Goal: Information Seeking & Learning: Learn about a topic

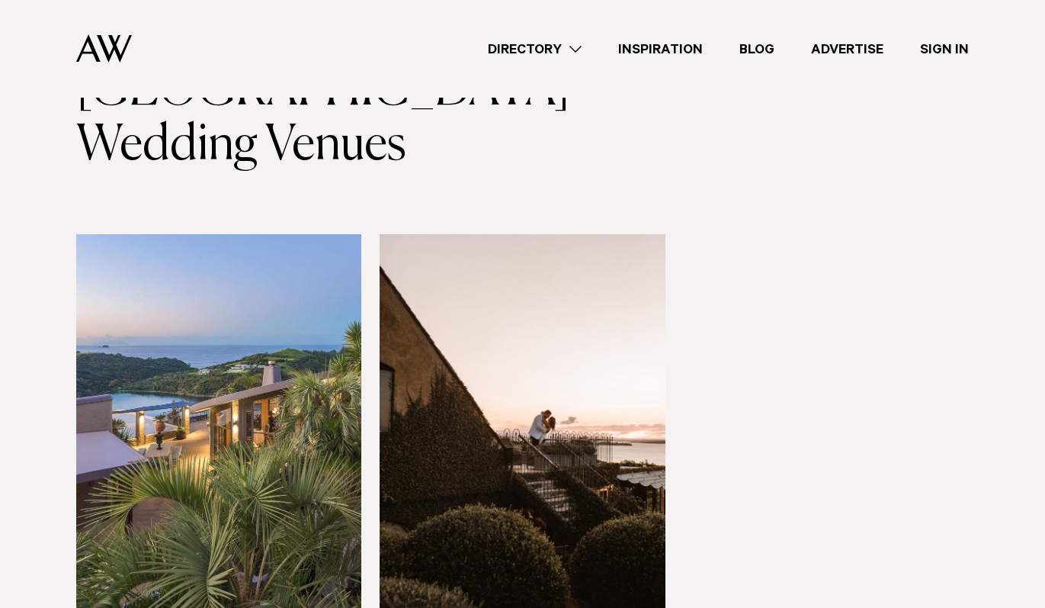
scroll to position [79, 0]
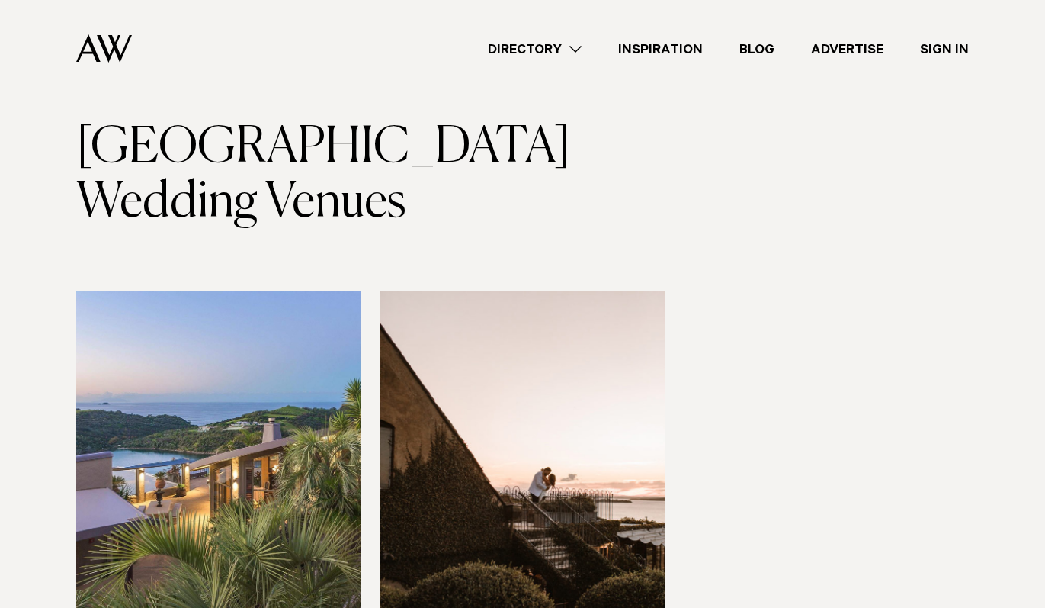
click at [687, 50] on link "Inspiration" at bounding box center [660, 49] width 121 height 21
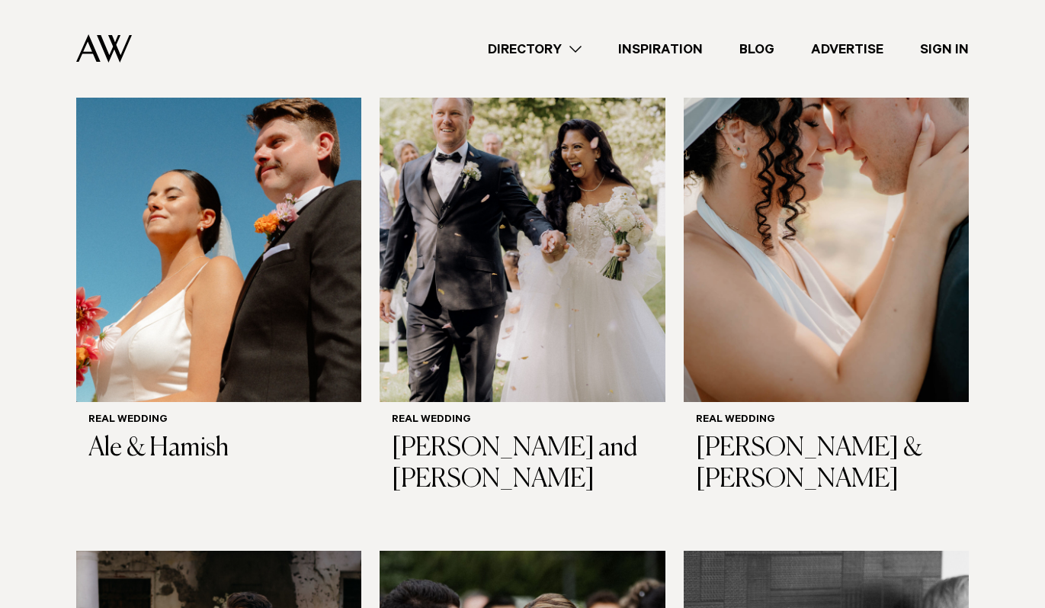
scroll to position [30, 0]
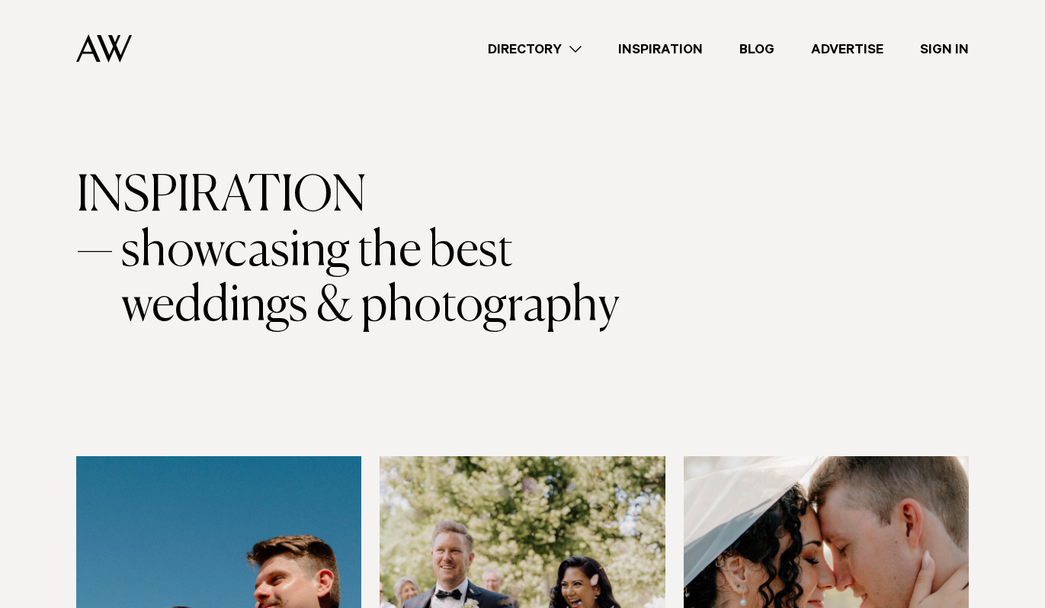
click at [573, 44] on link "Directory" at bounding box center [535, 49] width 130 height 21
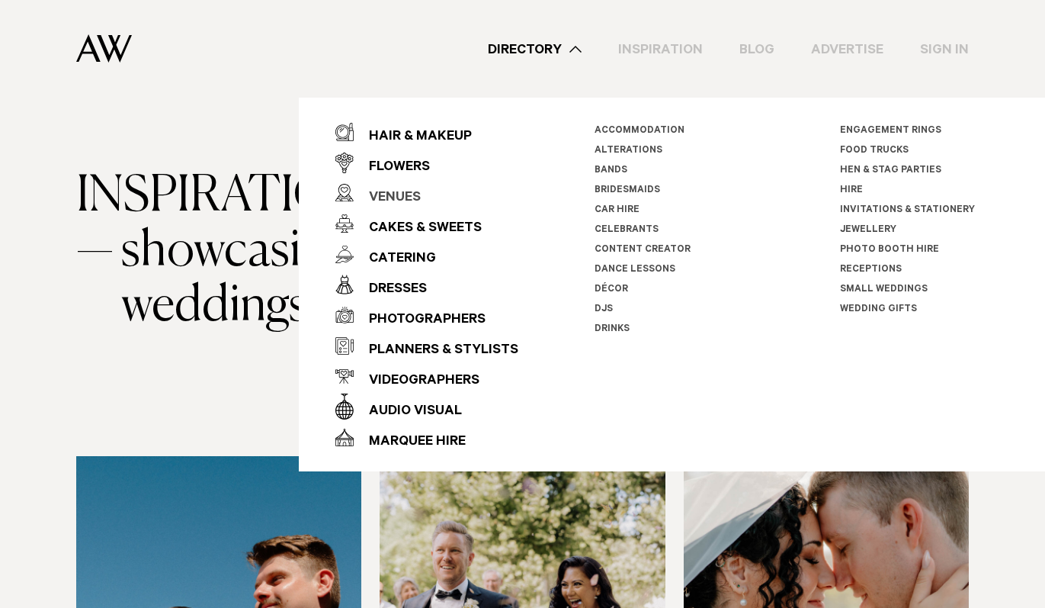
click at [410, 188] on div "Venues" at bounding box center [387, 198] width 67 height 30
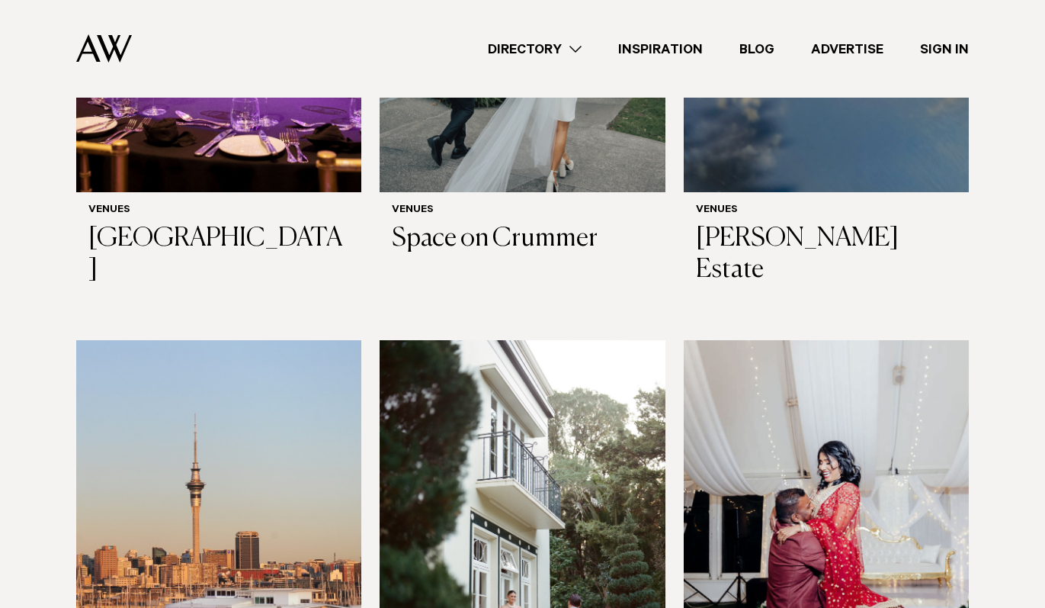
scroll to position [3035, 0]
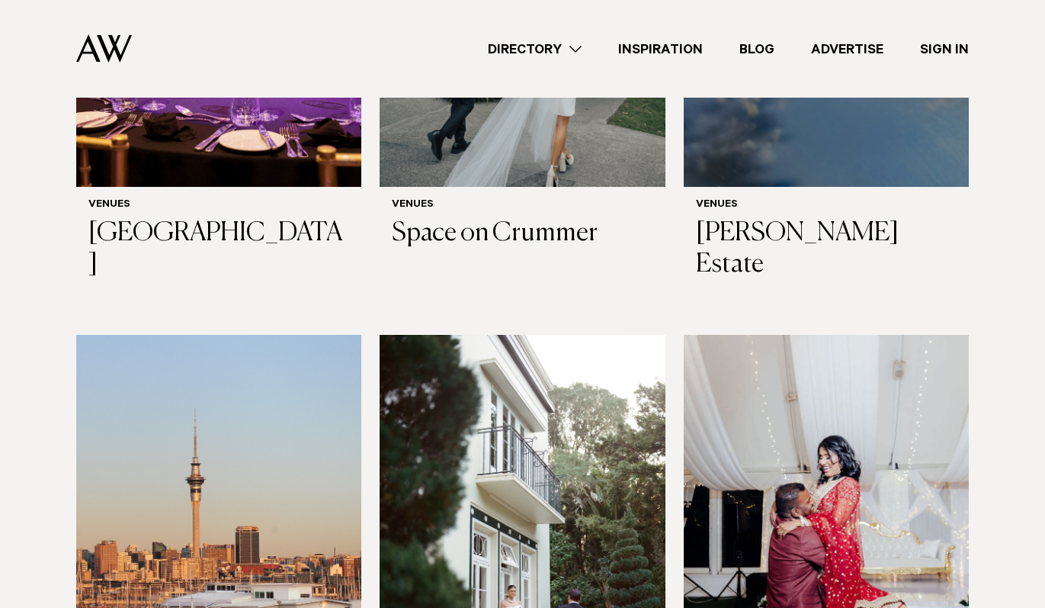
click at [590, 335] on img at bounding box center [522, 526] width 285 height 383
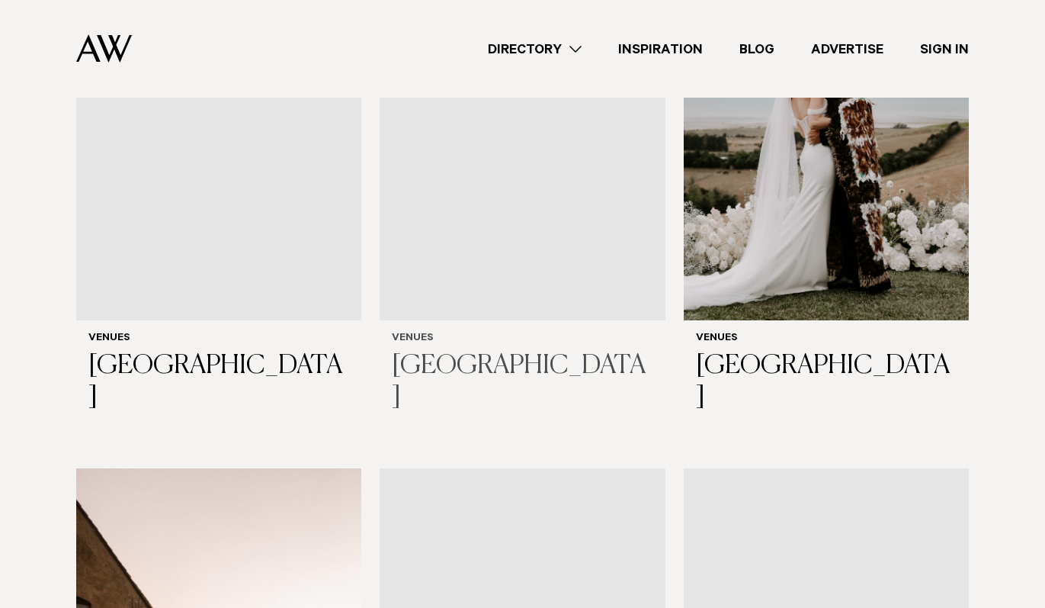
scroll to position [6105, 0]
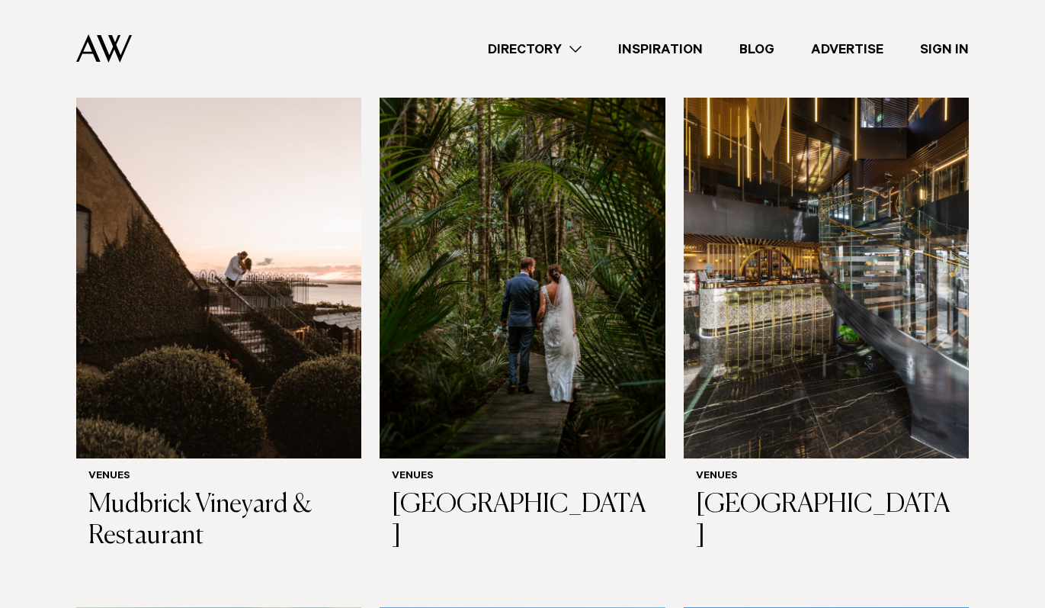
scroll to position [6417, 0]
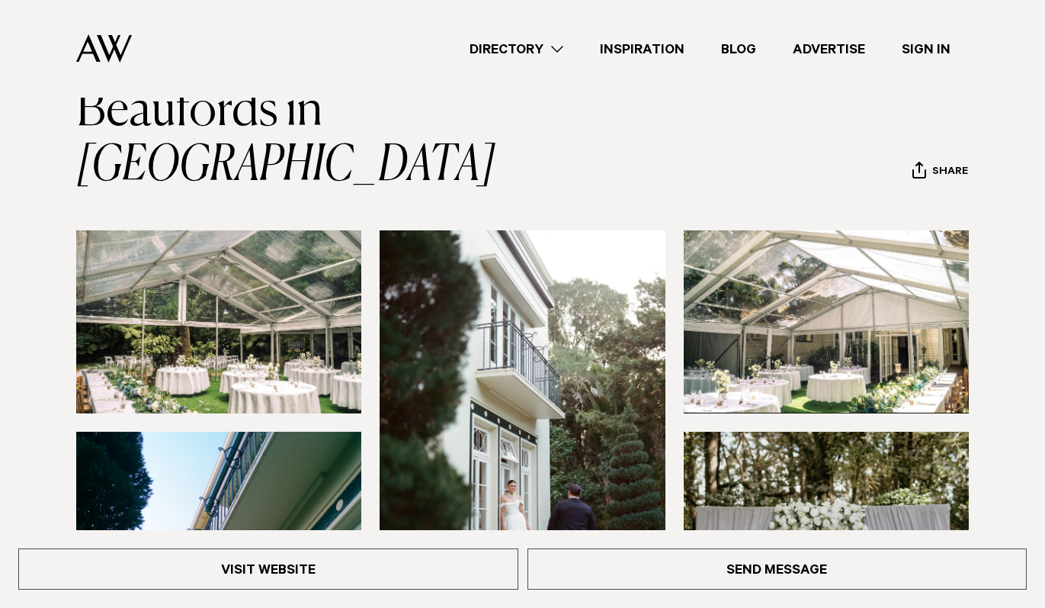
scroll to position [43, 0]
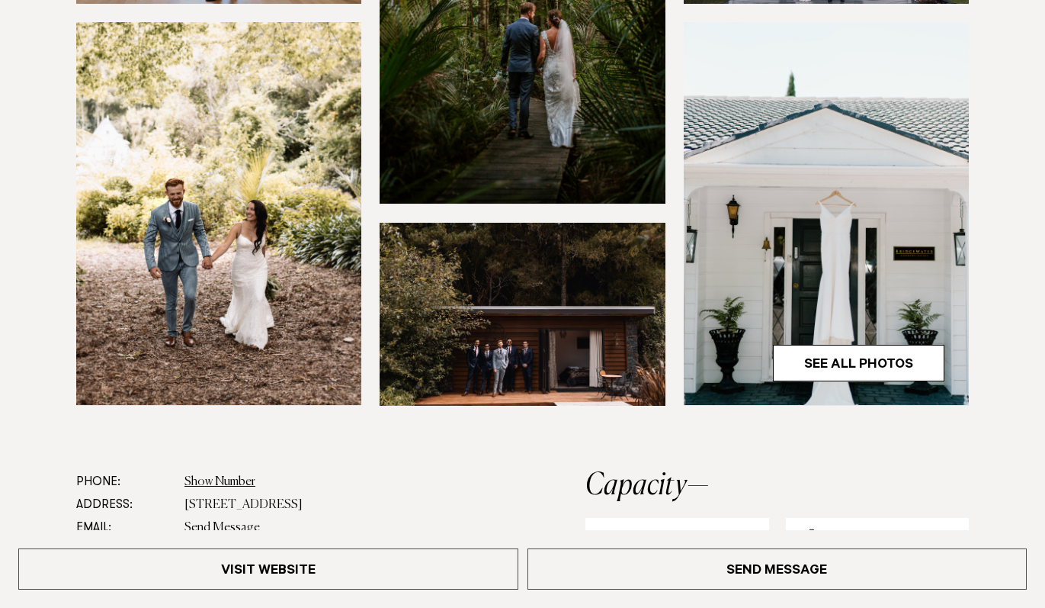
scroll to position [465, 0]
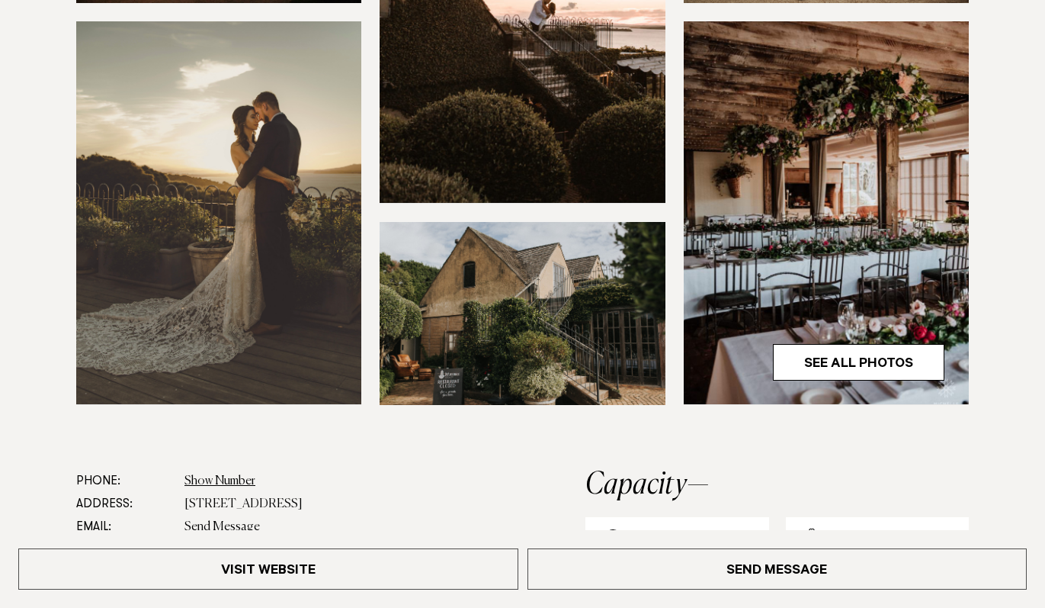
scroll to position [524, 0]
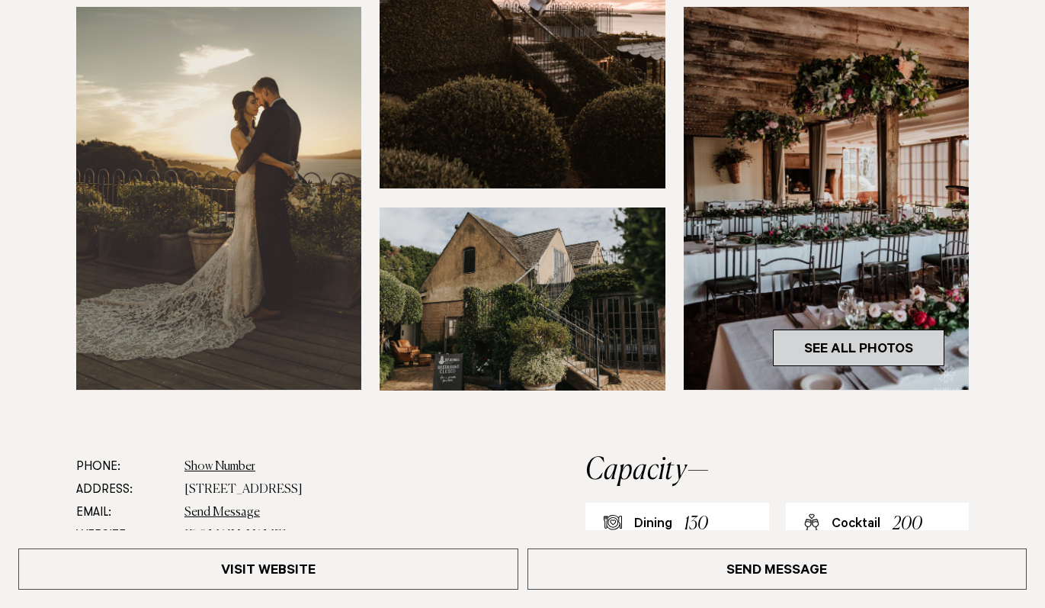
click at [888, 348] on link "See All Photos" at bounding box center [859, 347] width 172 height 37
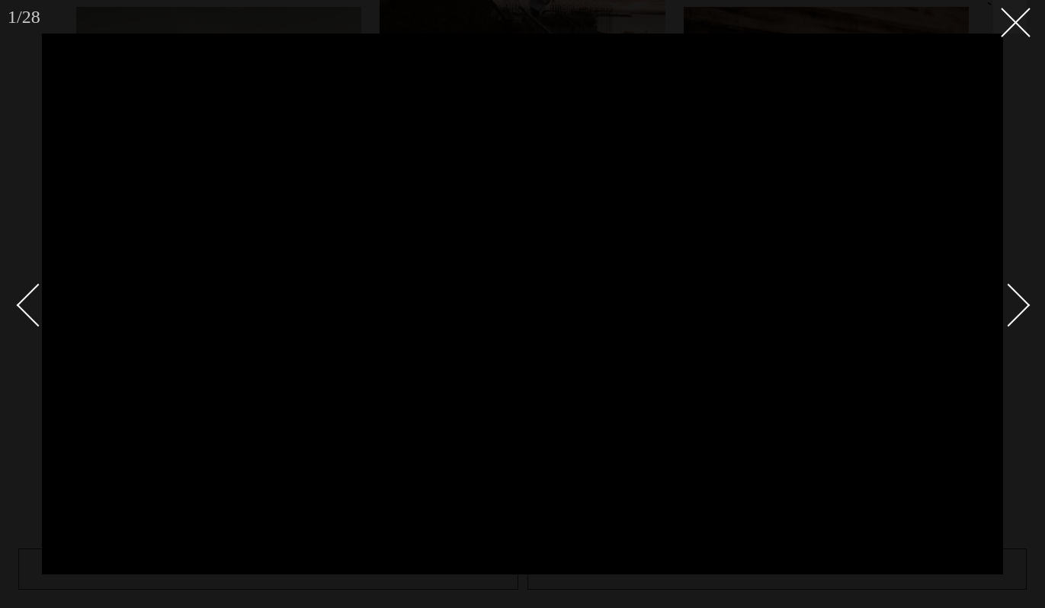
click at [1021, 290] on link at bounding box center [999, 304] width 53 height 76
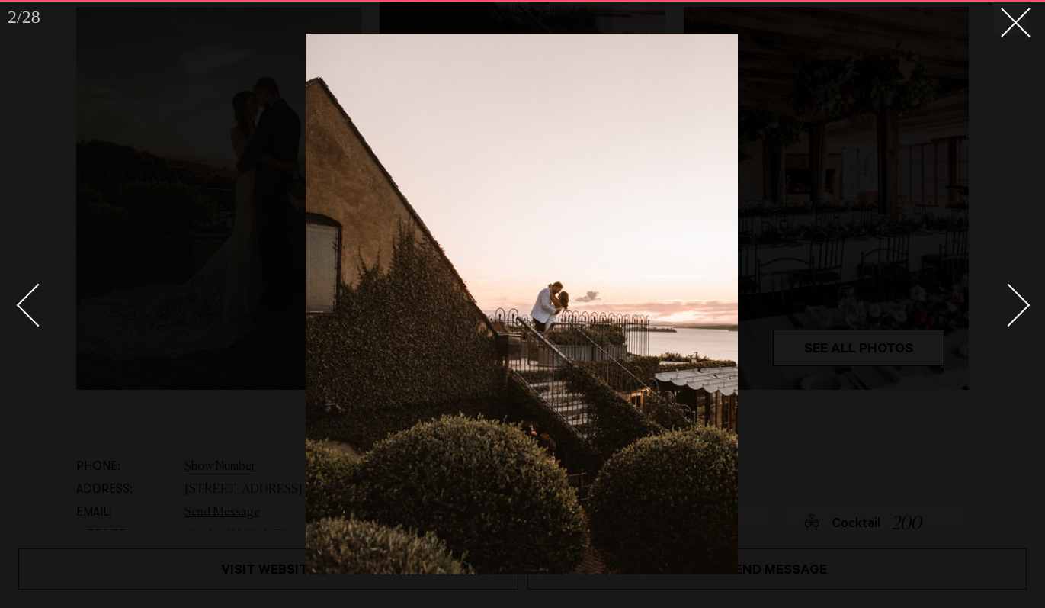
click at [1021, 290] on link at bounding box center [999, 304] width 53 height 76
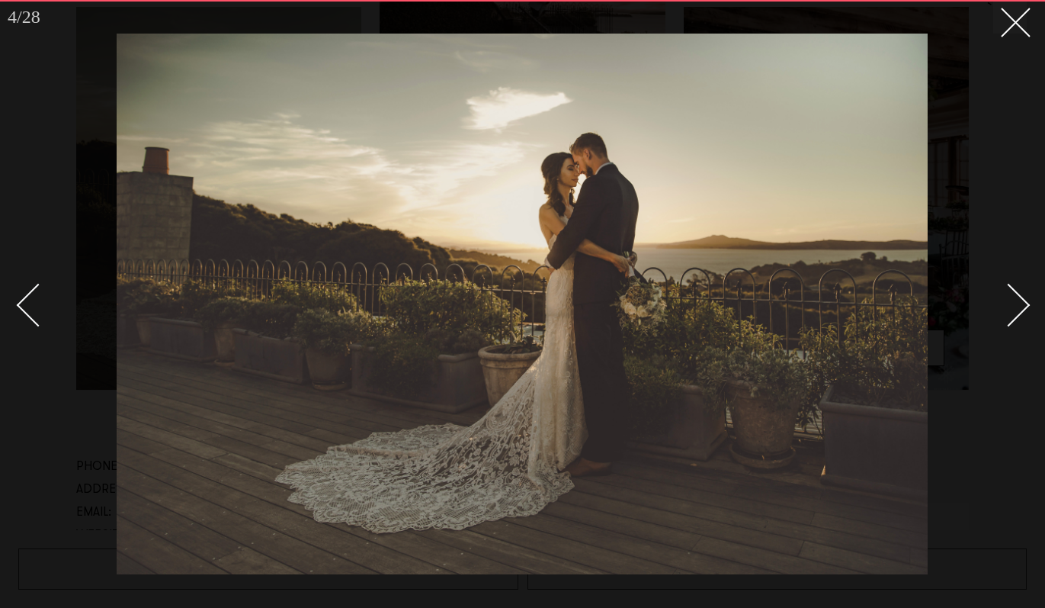
click at [1018, 305] on div "Next slide" at bounding box center [1008, 304] width 43 height 43
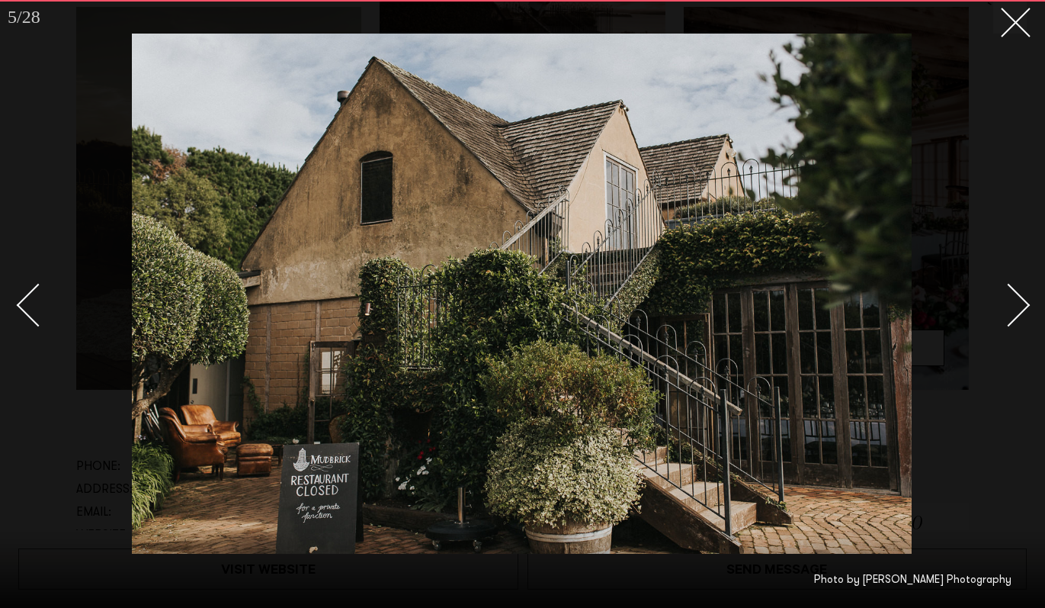
click at [1015, 308] on div "Next slide" at bounding box center [1008, 304] width 43 height 43
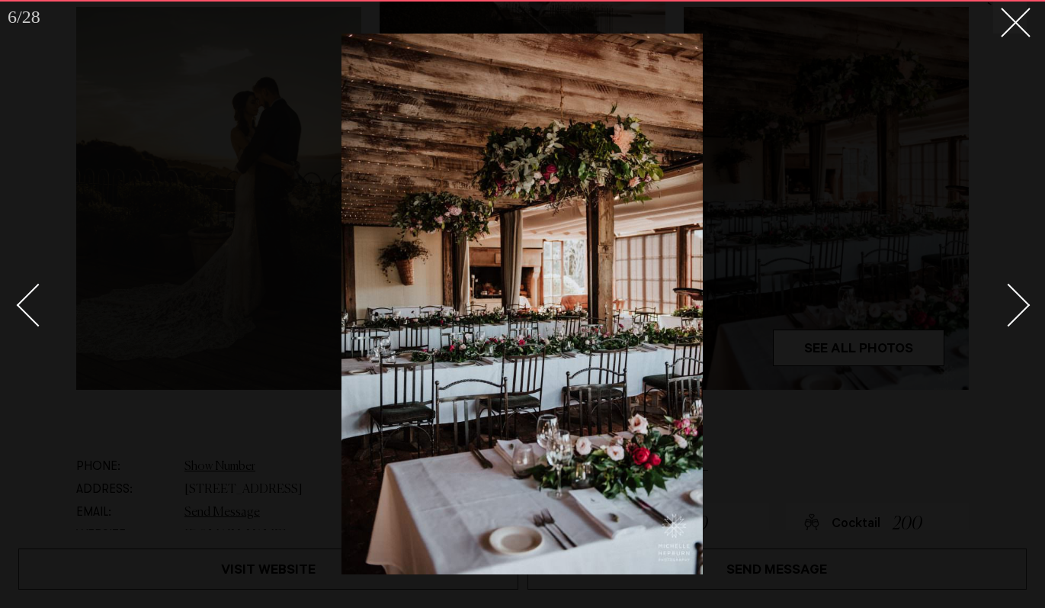
click at [1015, 308] on div "Next slide" at bounding box center [1008, 304] width 43 height 43
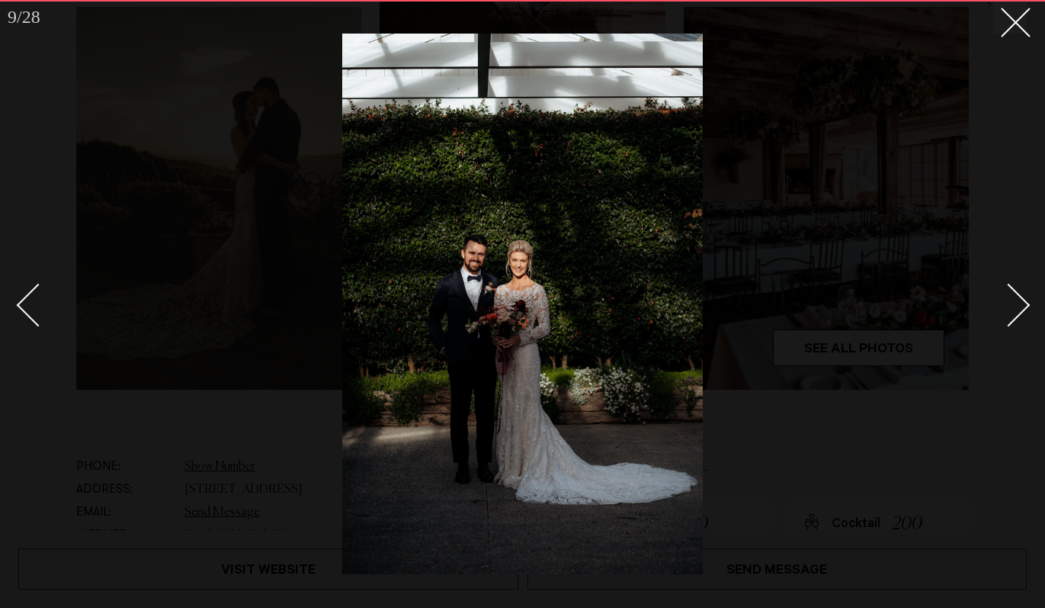
click at [1015, 308] on div "Next slide" at bounding box center [1008, 304] width 43 height 43
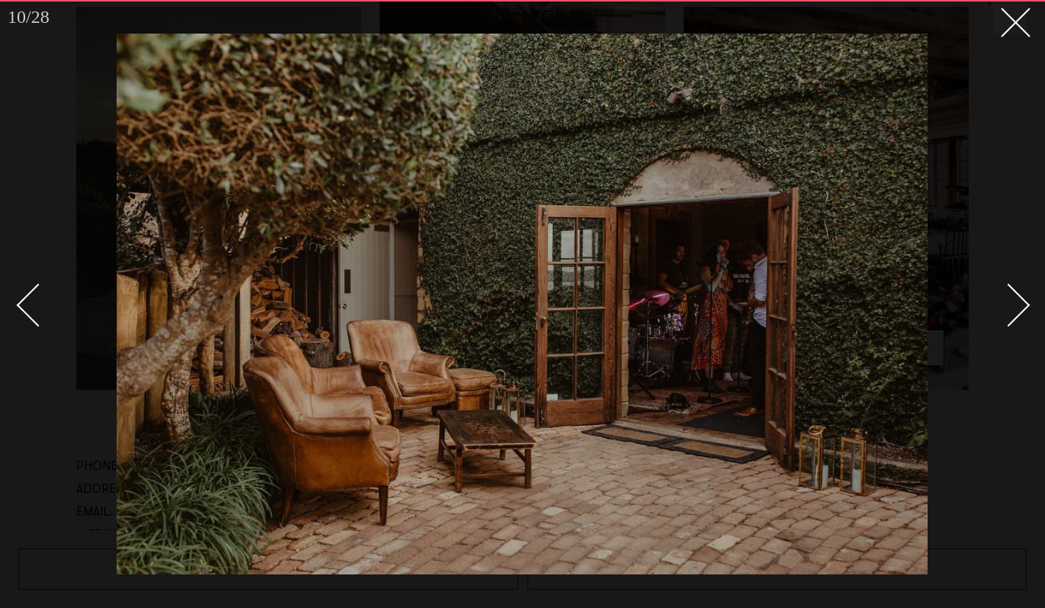
click at [1015, 308] on div "Next slide" at bounding box center [1008, 304] width 43 height 43
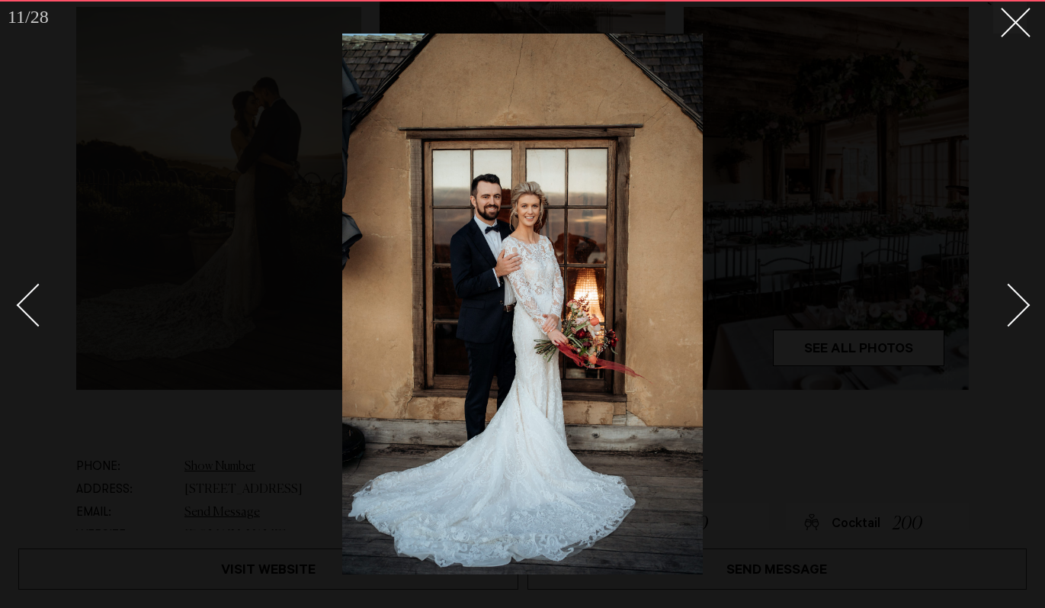
click at [1015, 308] on div "Next slide" at bounding box center [1008, 304] width 43 height 43
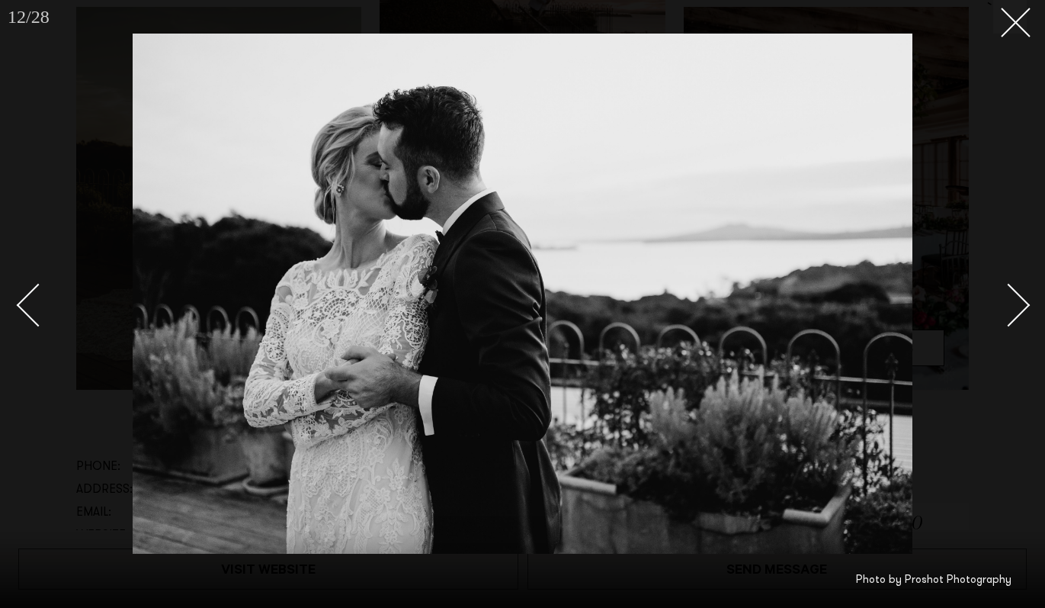
click at [1015, 308] on div "Next slide" at bounding box center [1008, 304] width 43 height 43
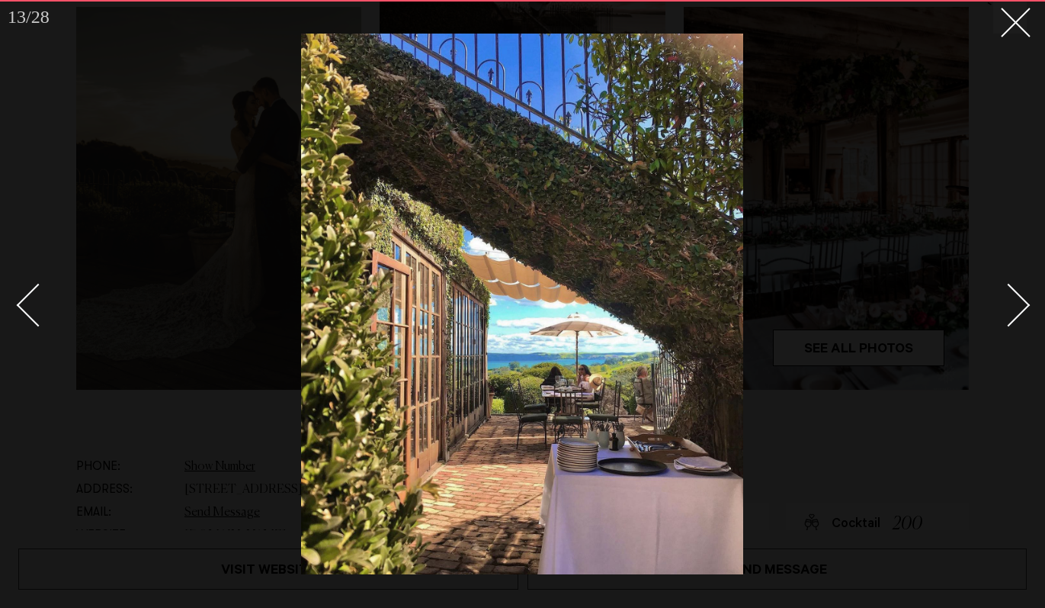
click at [1015, 308] on div "Next slide" at bounding box center [1008, 304] width 43 height 43
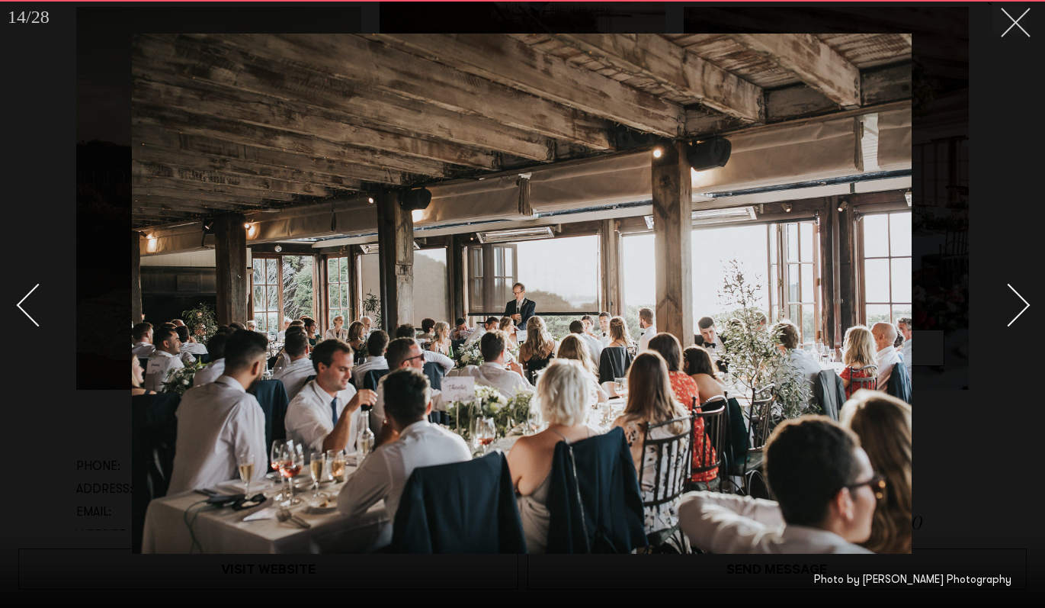
click at [1015, 22] on line at bounding box center [1016, 22] width 28 height 28
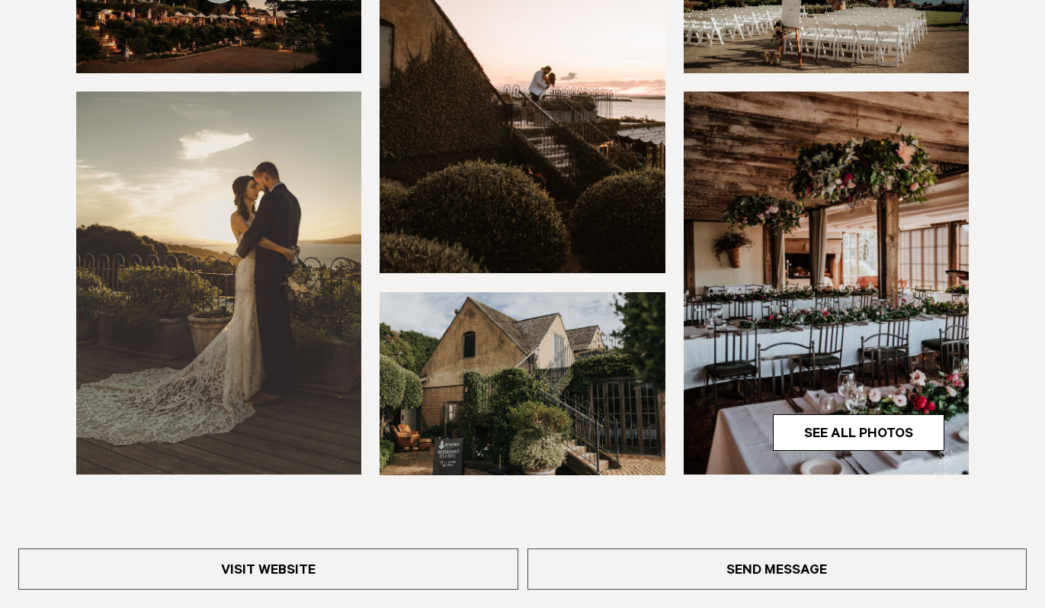
scroll to position [440, 0]
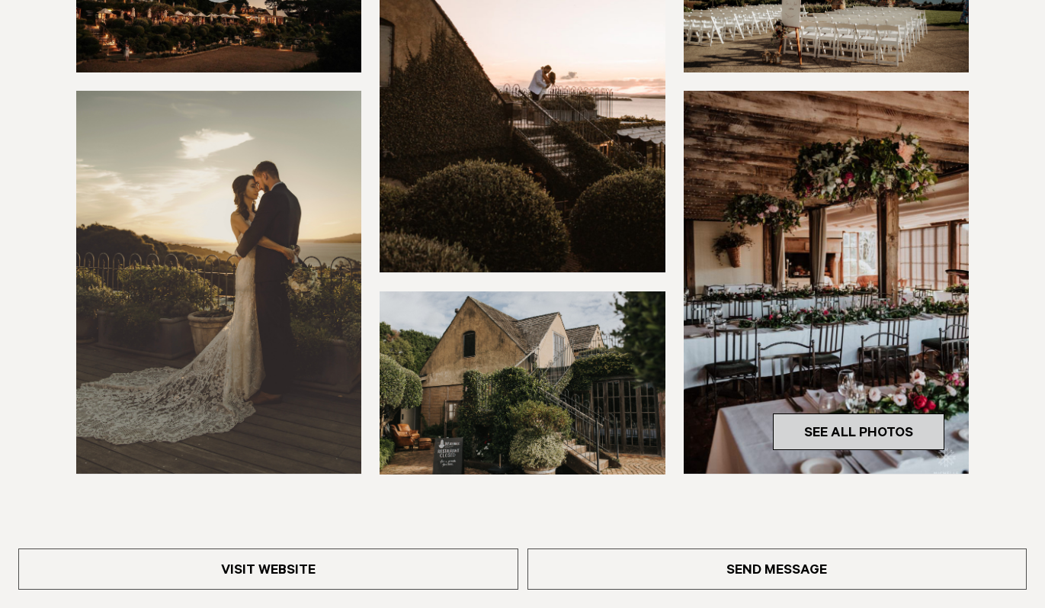
click at [819, 435] on link "See All Photos" at bounding box center [859, 431] width 172 height 37
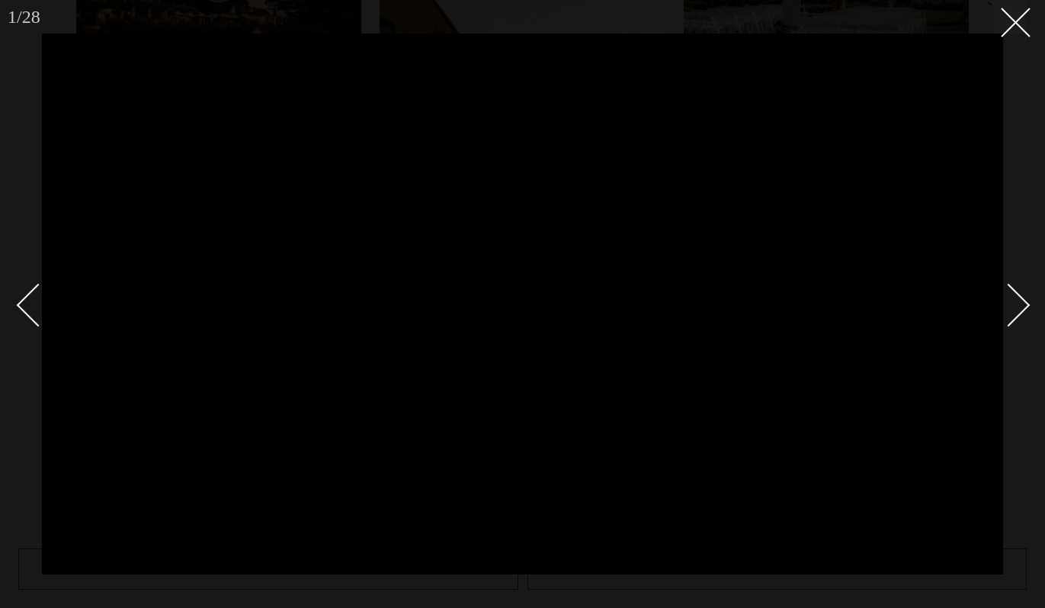
click at [1016, 294] on div "Next slide" at bounding box center [1008, 304] width 43 height 43
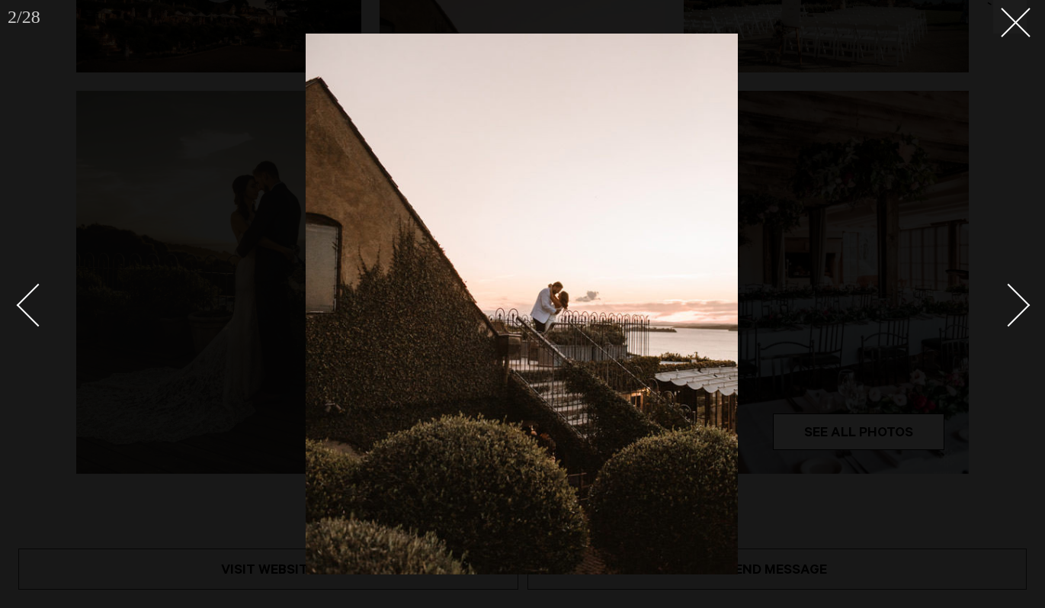
click at [1016, 294] on div "Next slide" at bounding box center [1008, 304] width 43 height 43
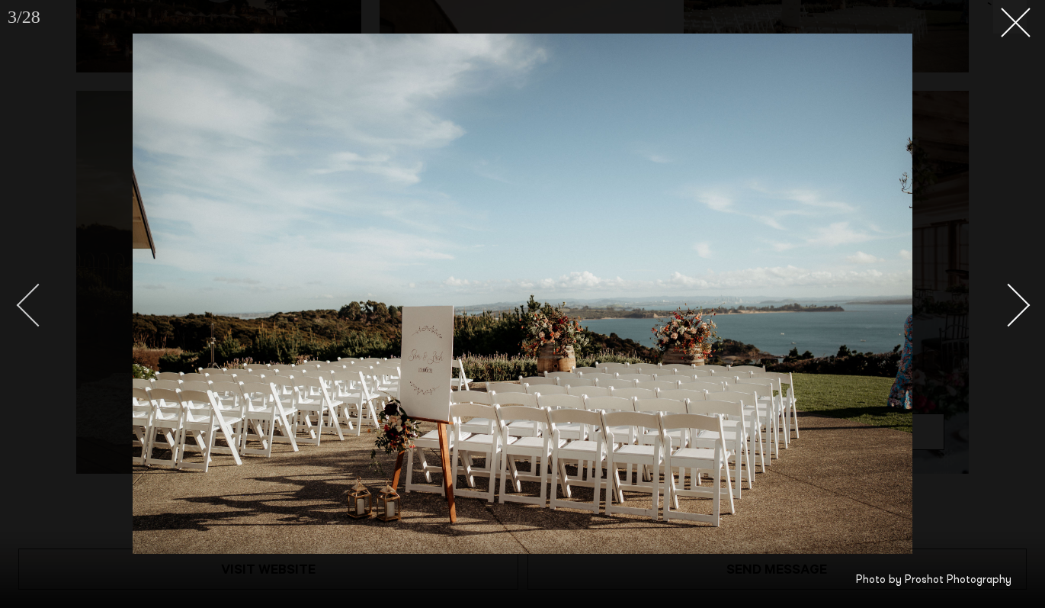
click at [34, 305] on div "Previous slide" at bounding box center [38, 304] width 43 height 43
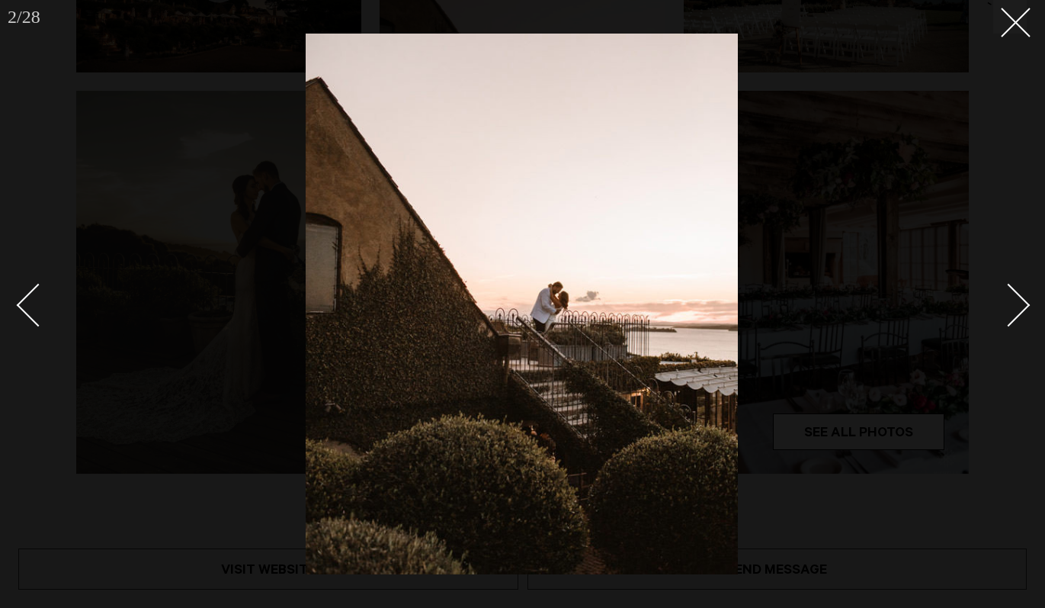
click at [1012, 320] on div "Next slide" at bounding box center [1008, 304] width 43 height 43
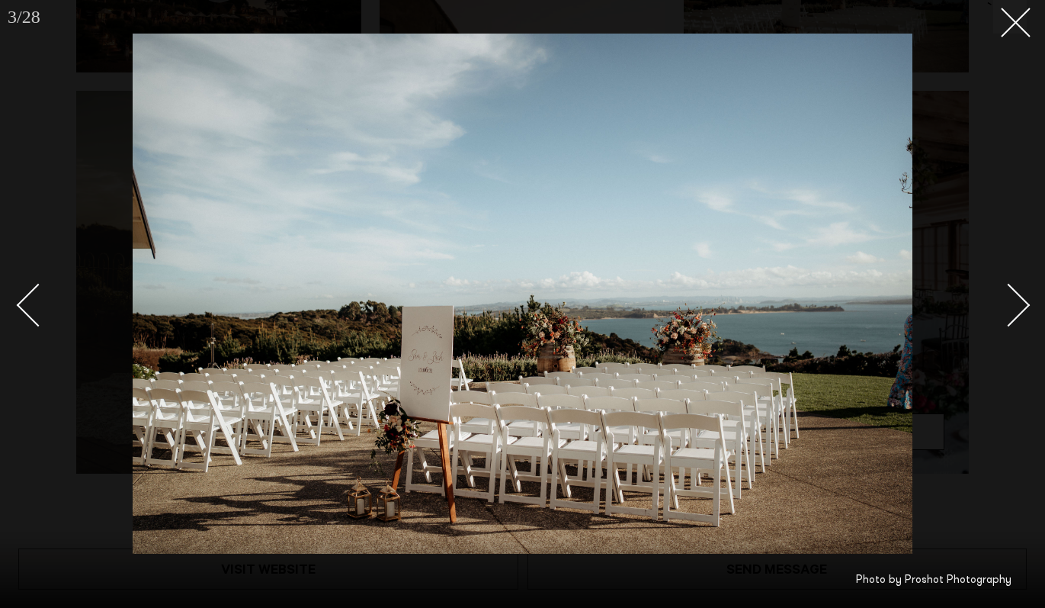
click at [1012, 320] on div "Next slide" at bounding box center [1008, 304] width 43 height 43
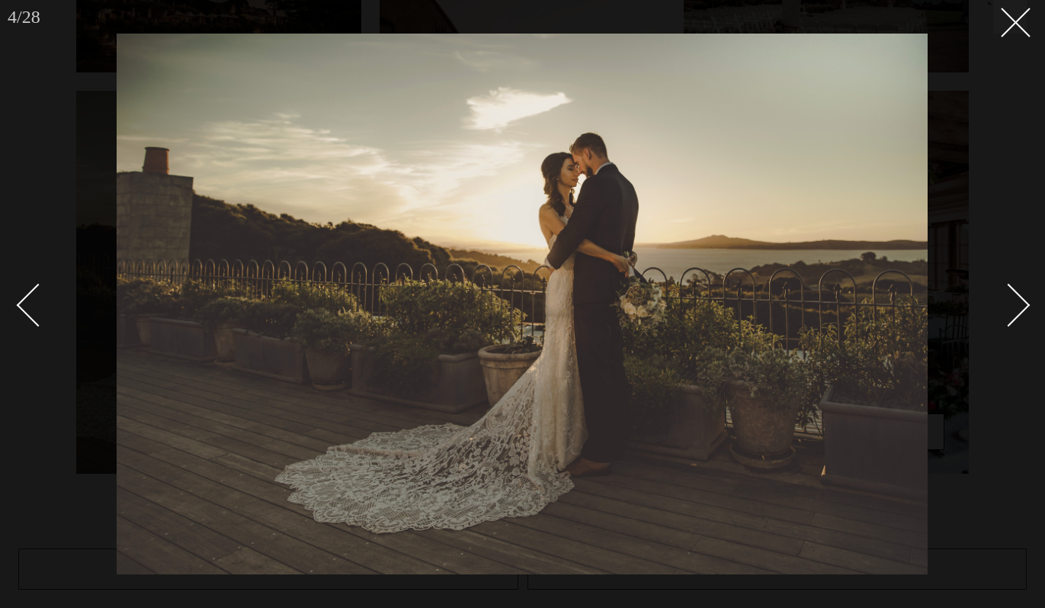
click at [1012, 320] on div "Next slide" at bounding box center [1008, 304] width 43 height 43
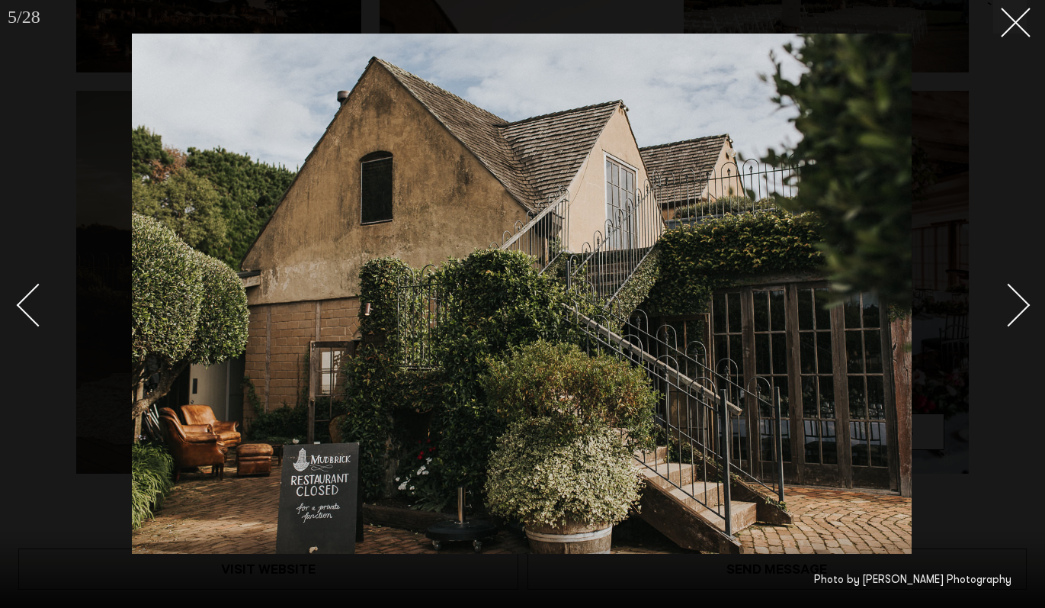
click at [1012, 320] on div "Next slide" at bounding box center [1008, 304] width 43 height 43
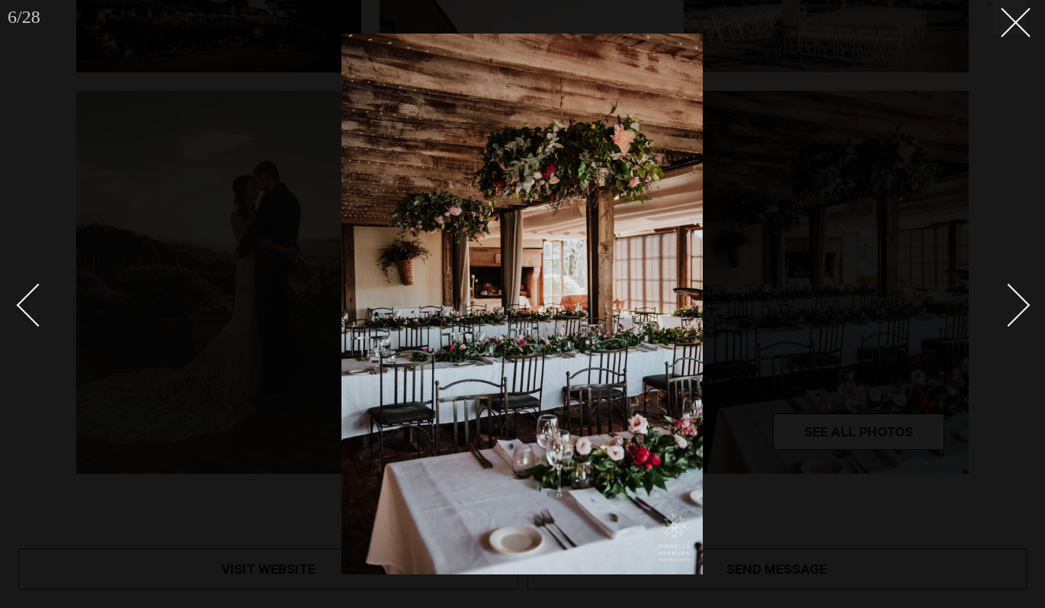
click at [1012, 320] on div "Next slide" at bounding box center [1008, 304] width 43 height 43
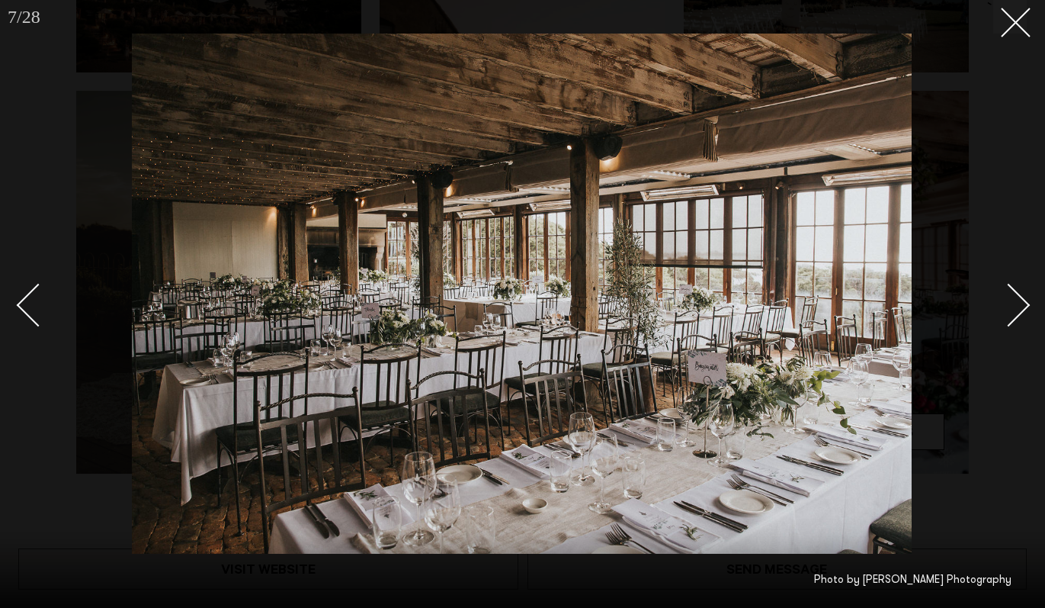
click at [1012, 320] on div "Next slide" at bounding box center [1008, 304] width 43 height 43
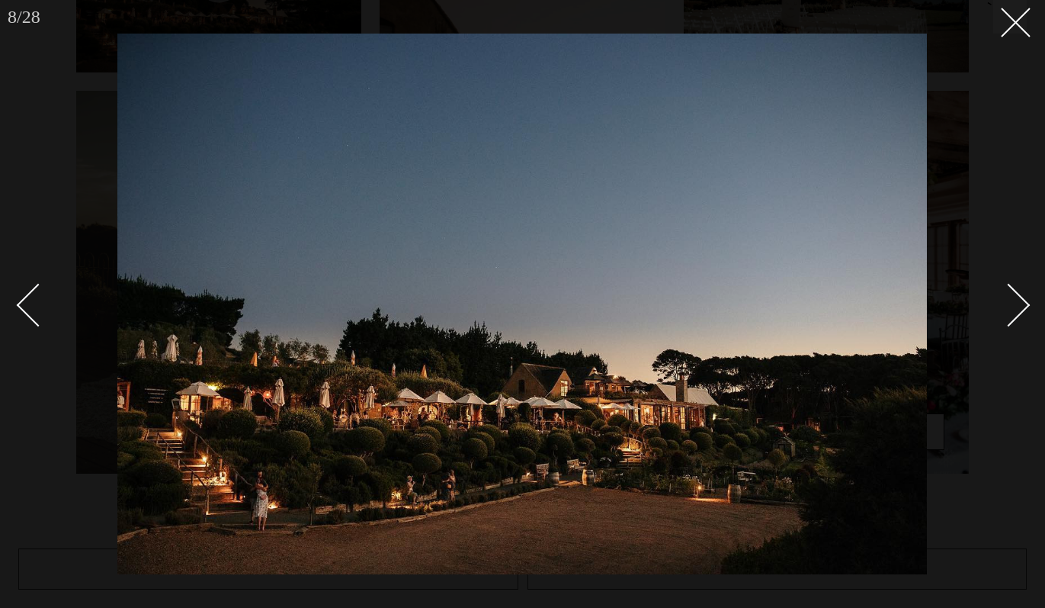
click at [1012, 320] on div "Next slide" at bounding box center [1008, 304] width 43 height 43
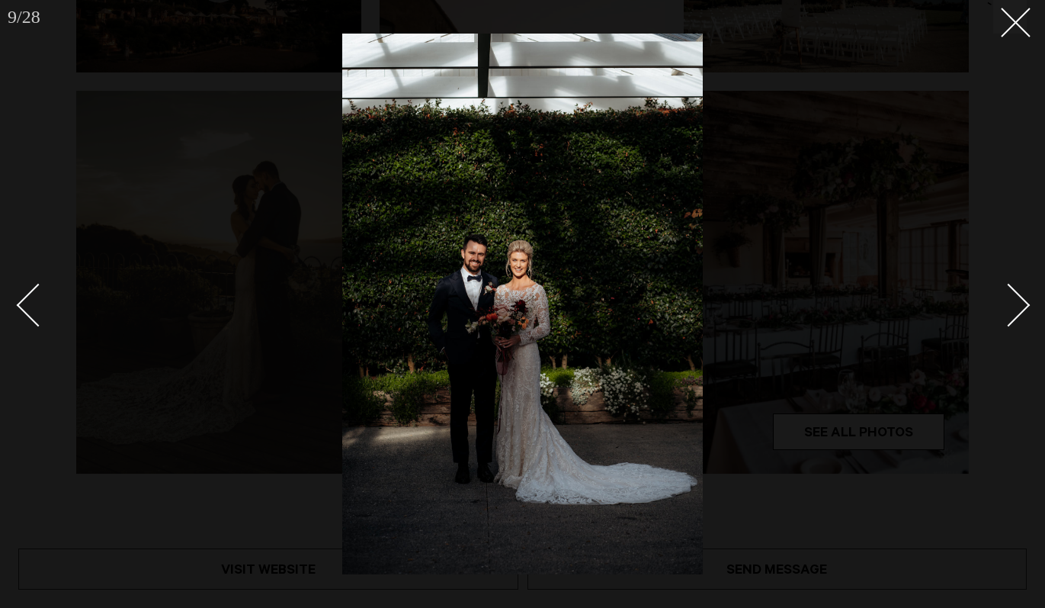
click at [1012, 320] on div "Next slide" at bounding box center [1008, 304] width 43 height 43
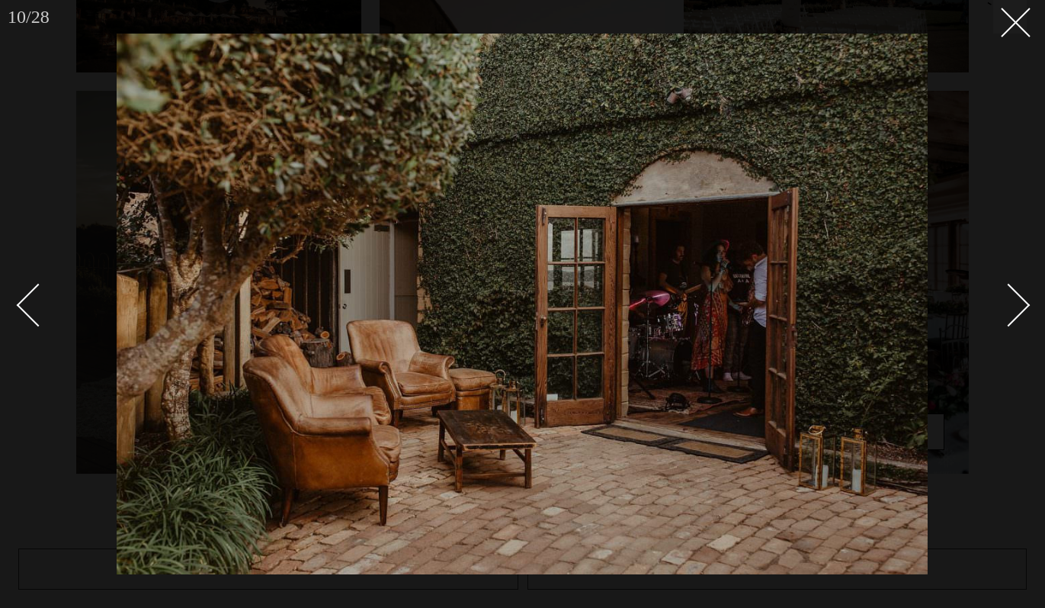
click at [1012, 320] on div "Next slide" at bounding box center [1008, 304] width 43 height 43
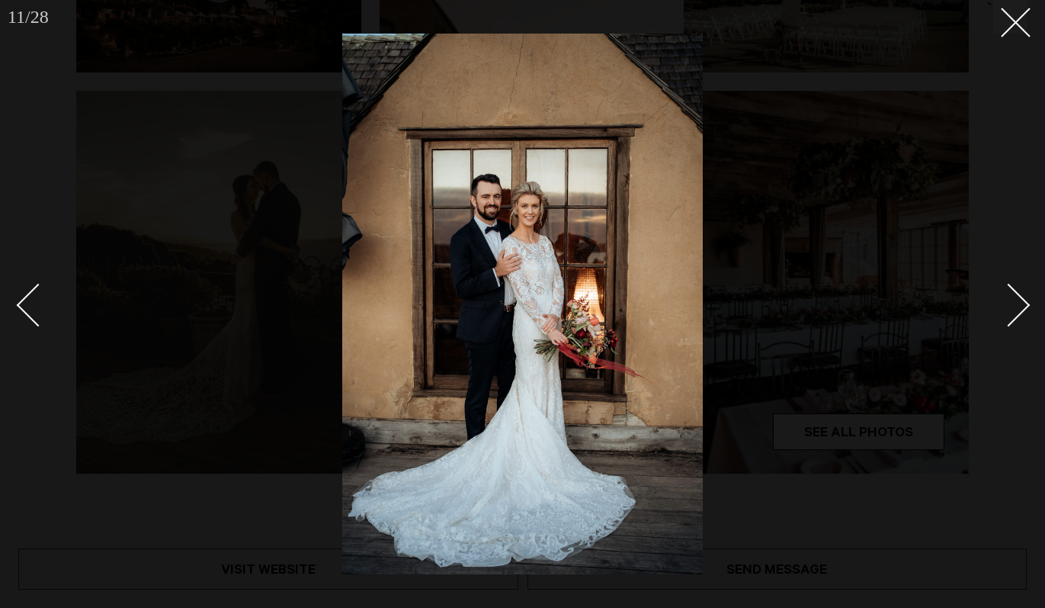
click at [1012, 320] on div "Next slide" at bounding box center [1008, 304] width 43 height 43
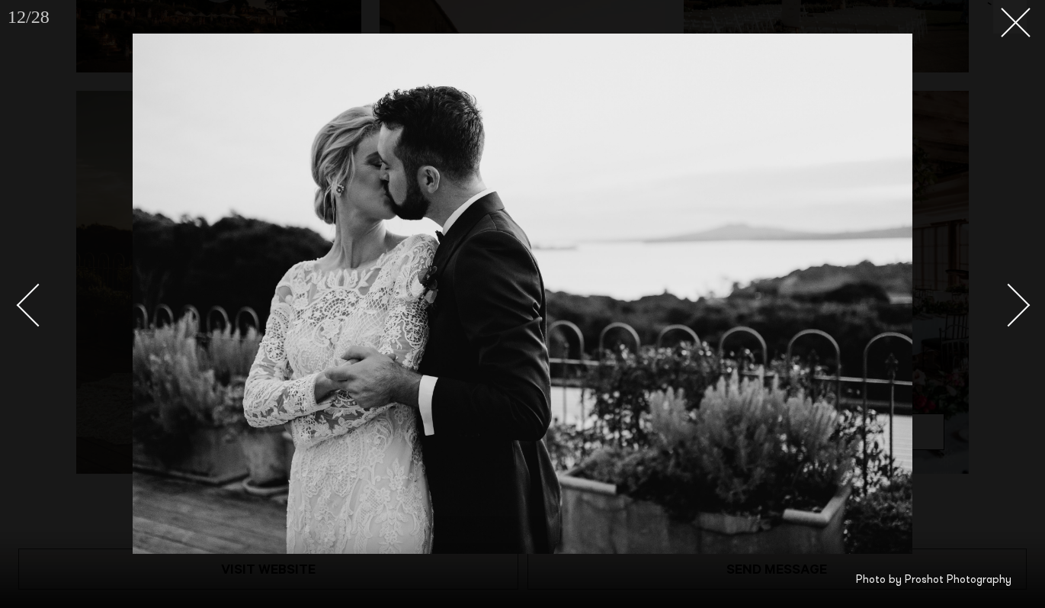
click at [1012, 320] on div "Next slide" at bounding box center [1008, 304] width 43 height 43
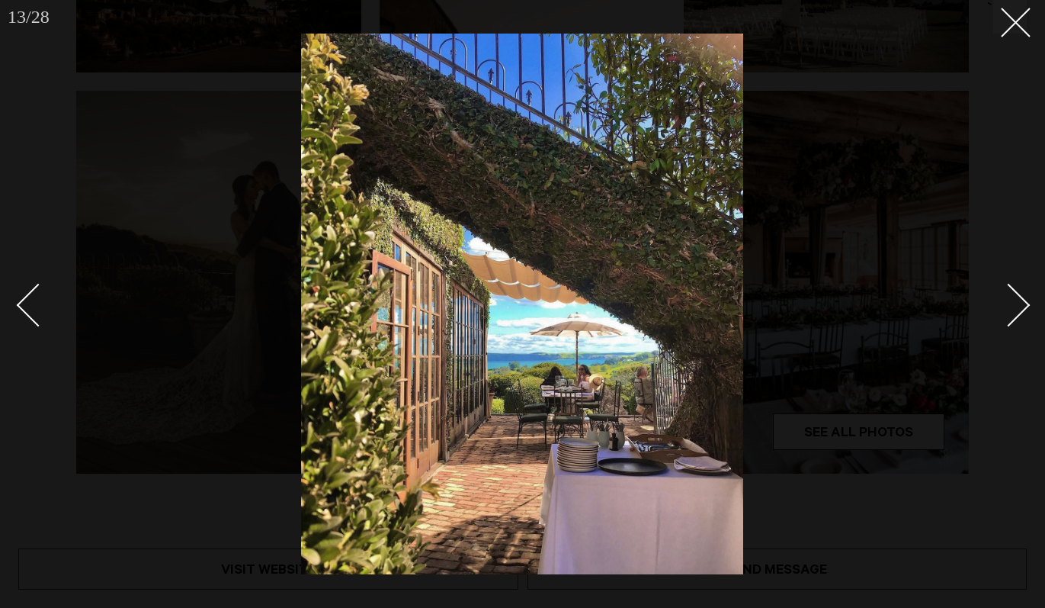
click at [1012, 320] on div "Next slide" at bounding box center [1008, 304] width 43 height 43
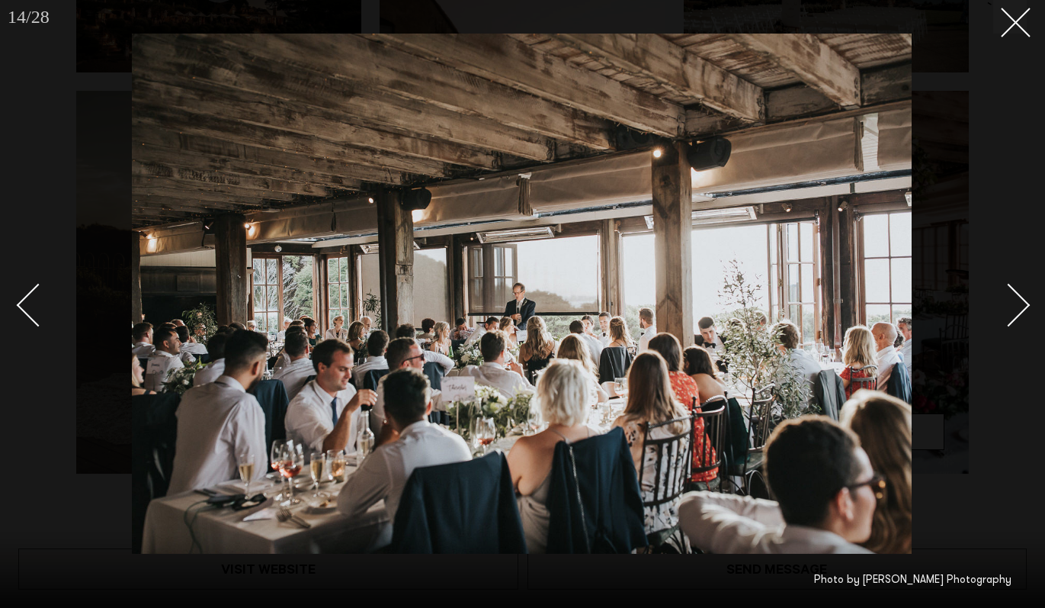
click at [1012, 320] on div "Next slide" at bounding box center [1008, 304] width 43 height 43
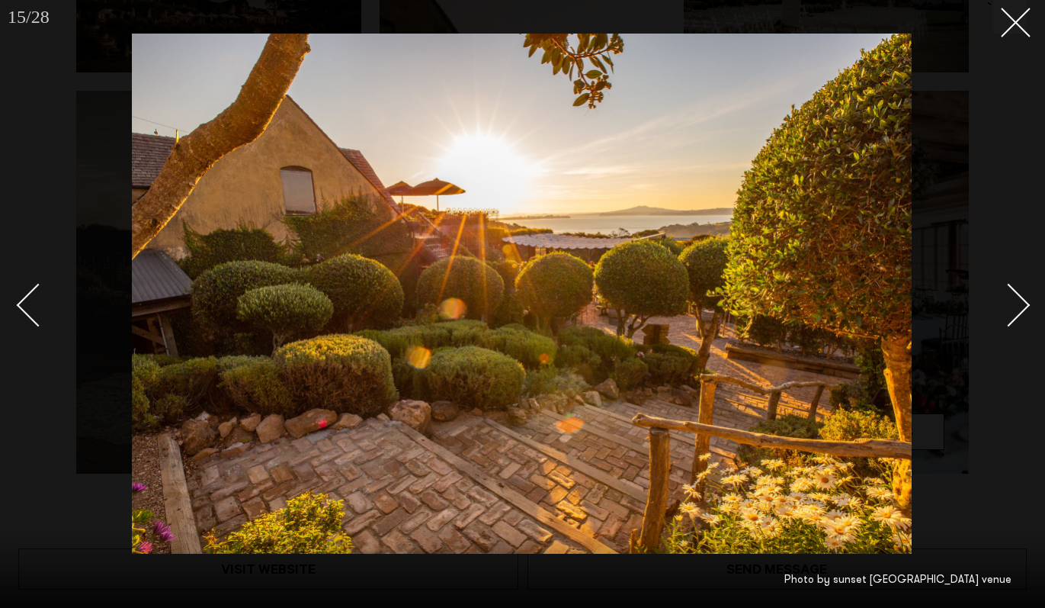
click at [1012, 320] on div "Next slide" at bounding box center [1008, 304] width 43 height 43
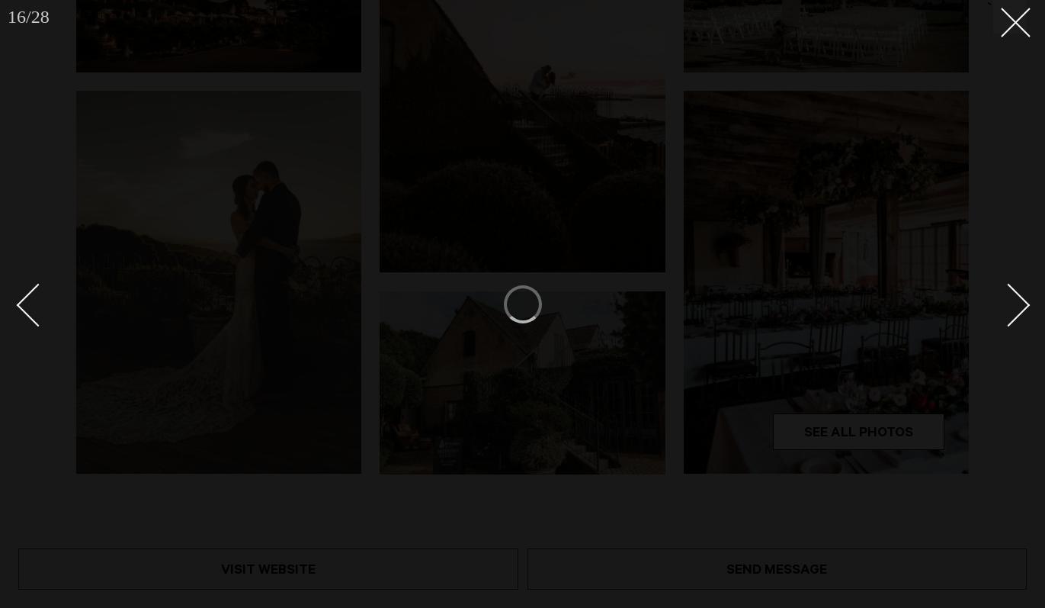
click at [1012, 320] on div "Next slide" at bounding box center [1008, 304] width 43 height 43
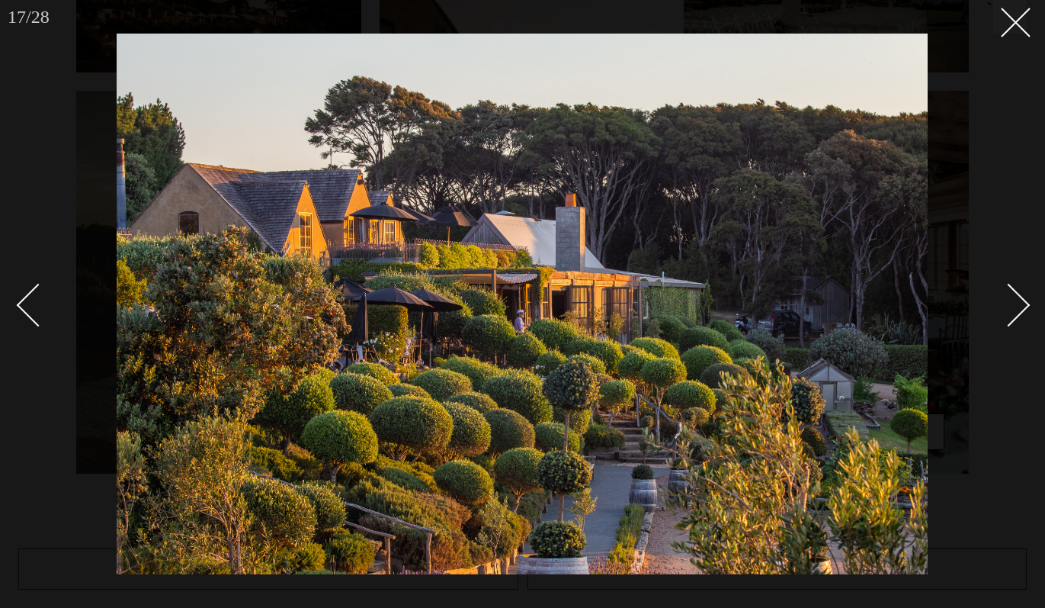
click at [1012, 320] on div "Next slide" at bounding box center [1008, 304] width 43 height 43
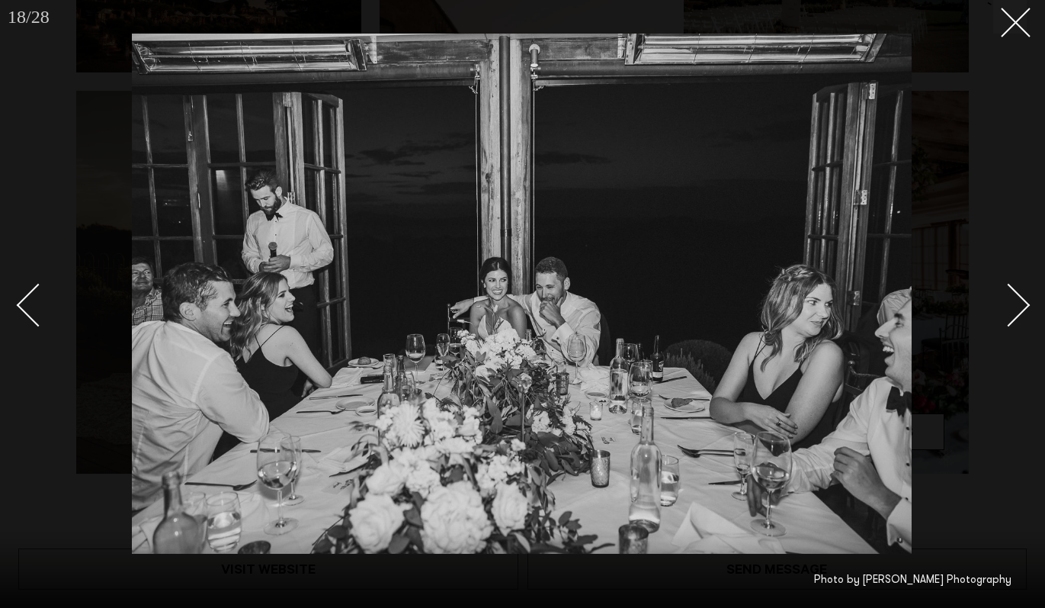
click at [1012, 320] on div "Next slide" at bounding box center [1008, 304] width 43 height 43
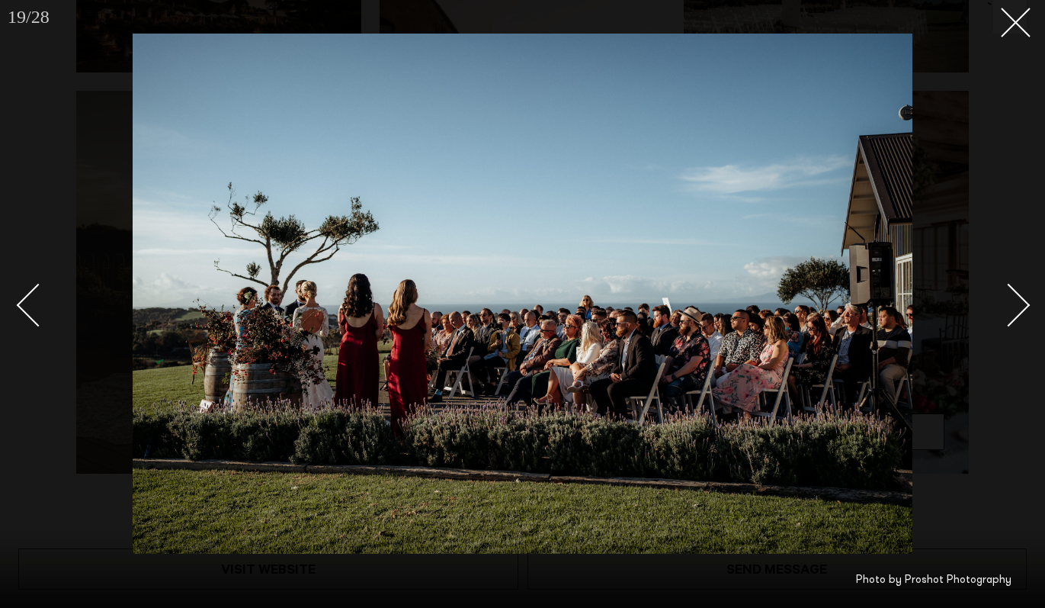
click at [1024, 296] on link at bounding box center [999, 304] width 53 height 76
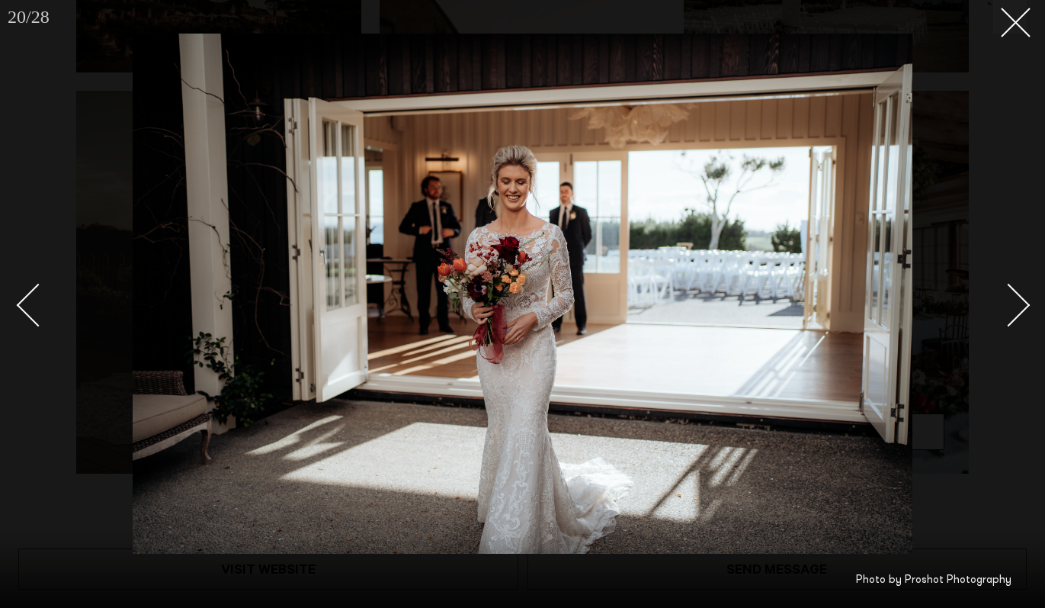
click at [1024, 296] on link at bounding box center [999, 304] width 53 height 76
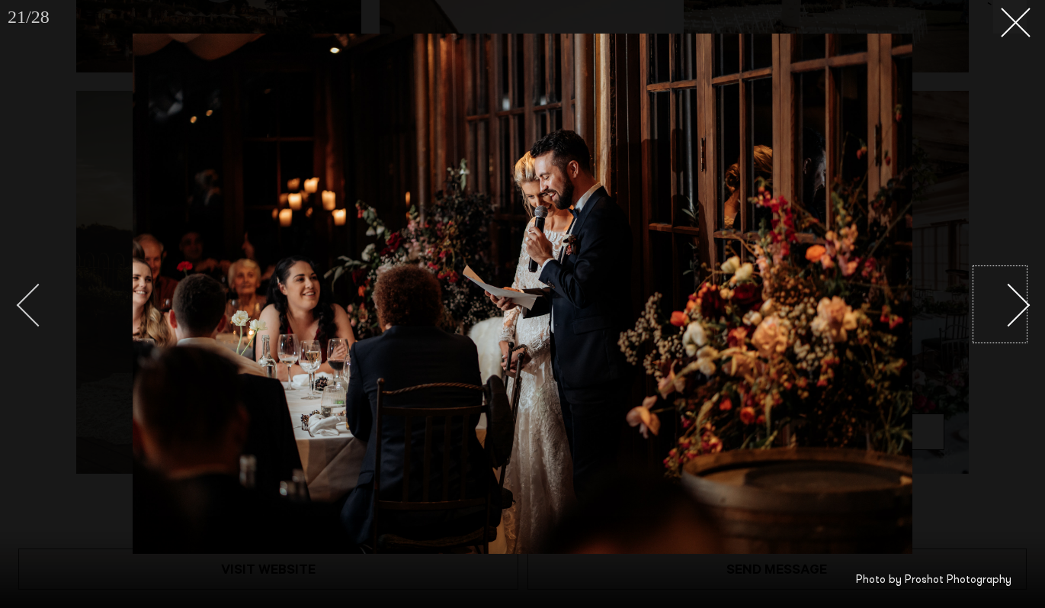
click at [26, 300] on div "Previous slide" at bounding box center [38, 304] width 43 height 43
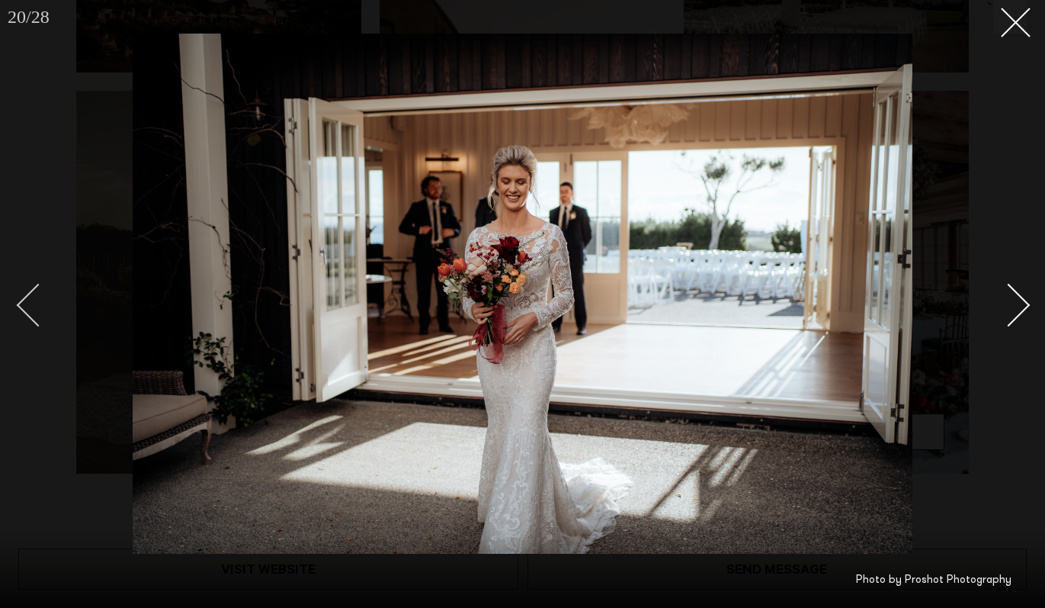
click at [26, 300] on div "Previous slide" at bounding box center [38, 304] width 43 height 43
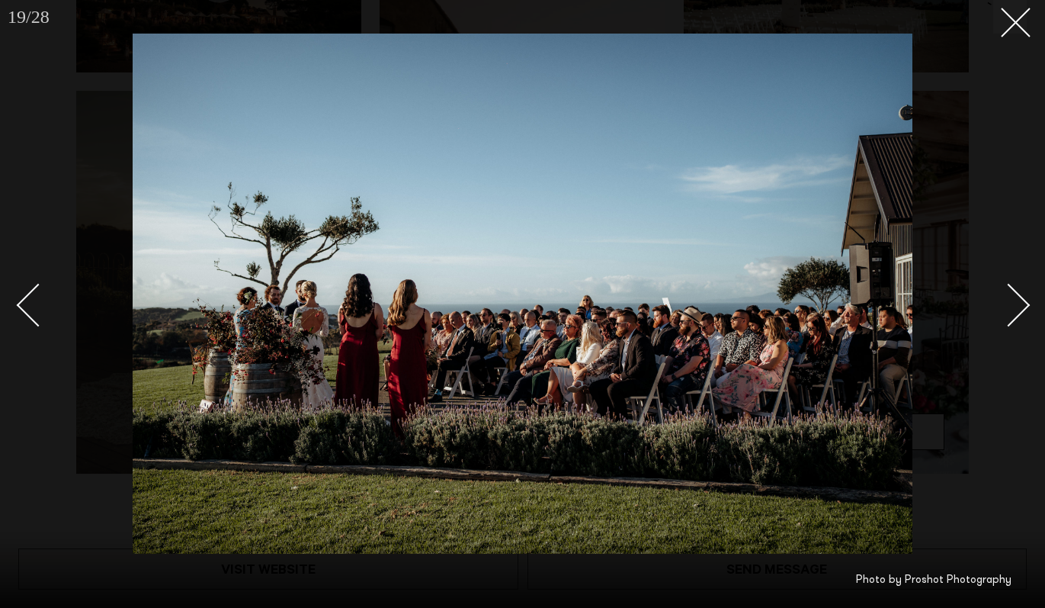
click at [1031, 308] on div at bounding box center [522, 304] width 1045 height 608
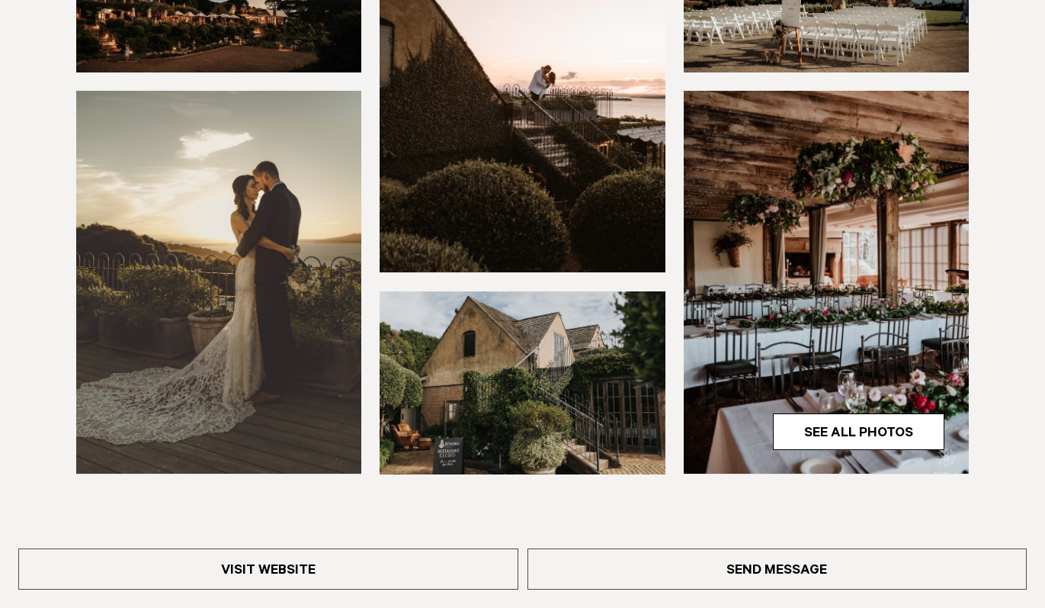
click at [1016, 307] on div at bounding box center [522, 181] width 1021 height 585
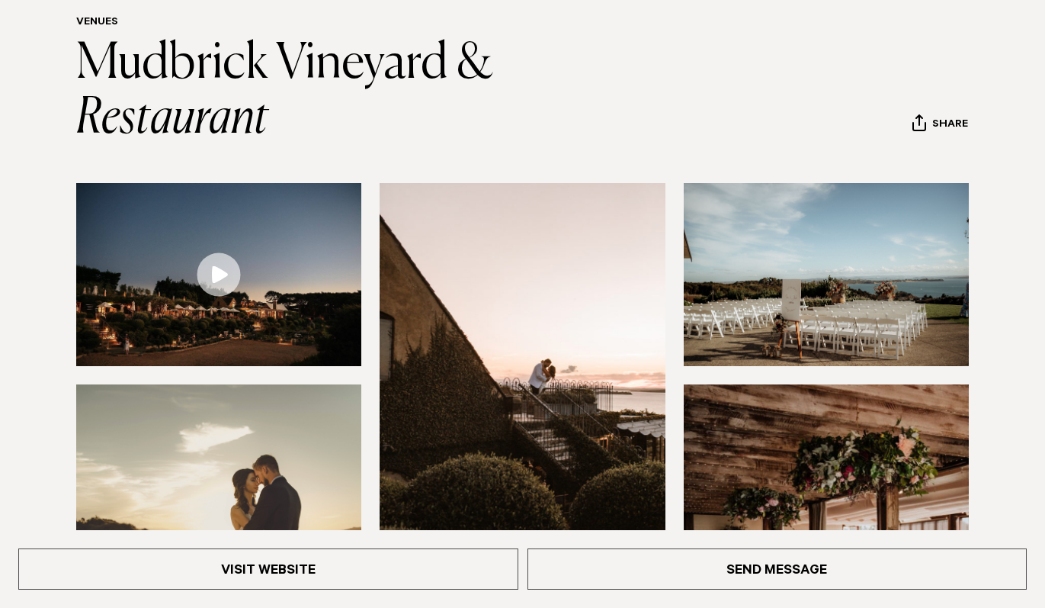
scroll to position [160, 0]
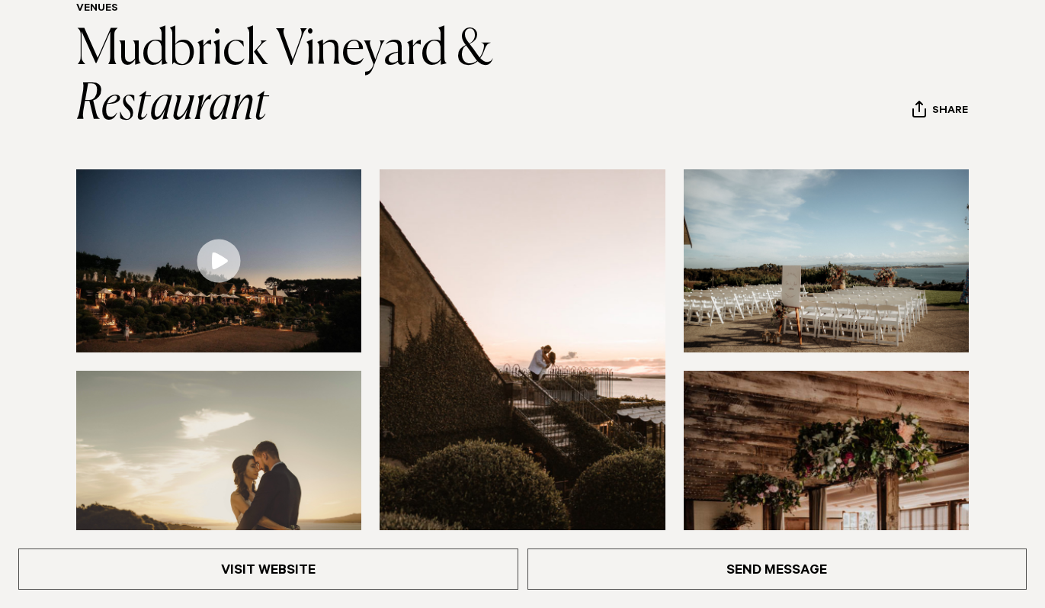
click at [784, 261] on img at bounding box center [826, 260] width 285 height 183
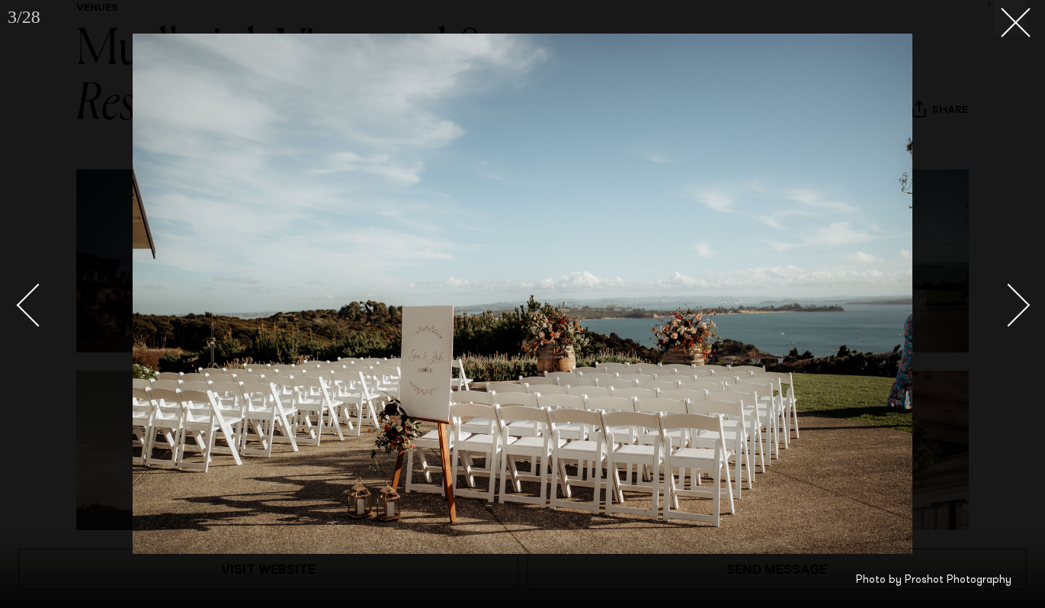
click at [1011, 319] on div "Next slide" at bounding box center [1008, 304] width 43 height 43
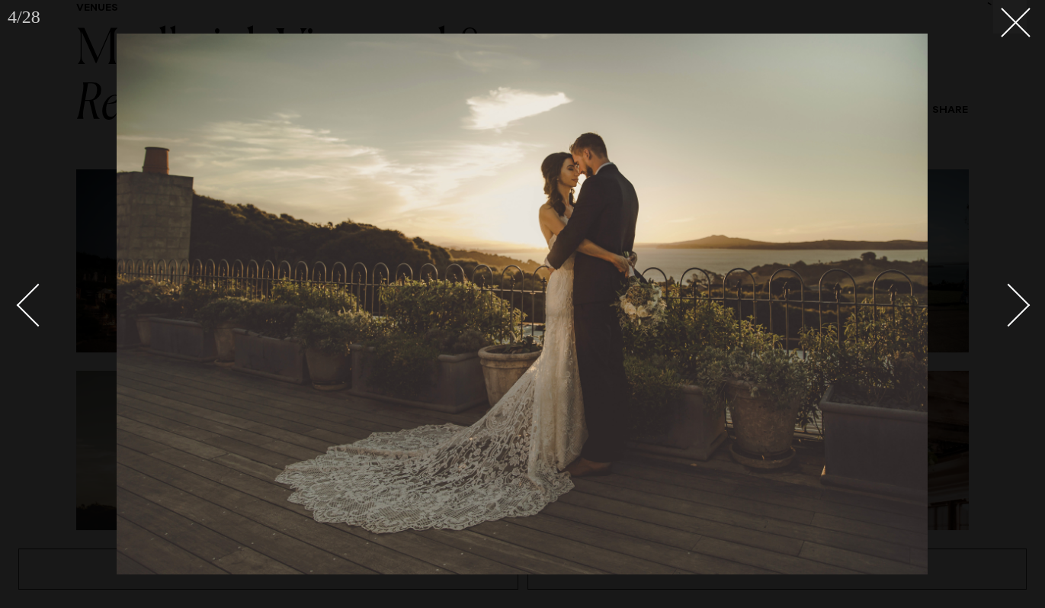
click at [1011, 319] on div "Next slide" at bounding box center [1008, 304] width 43 height 43
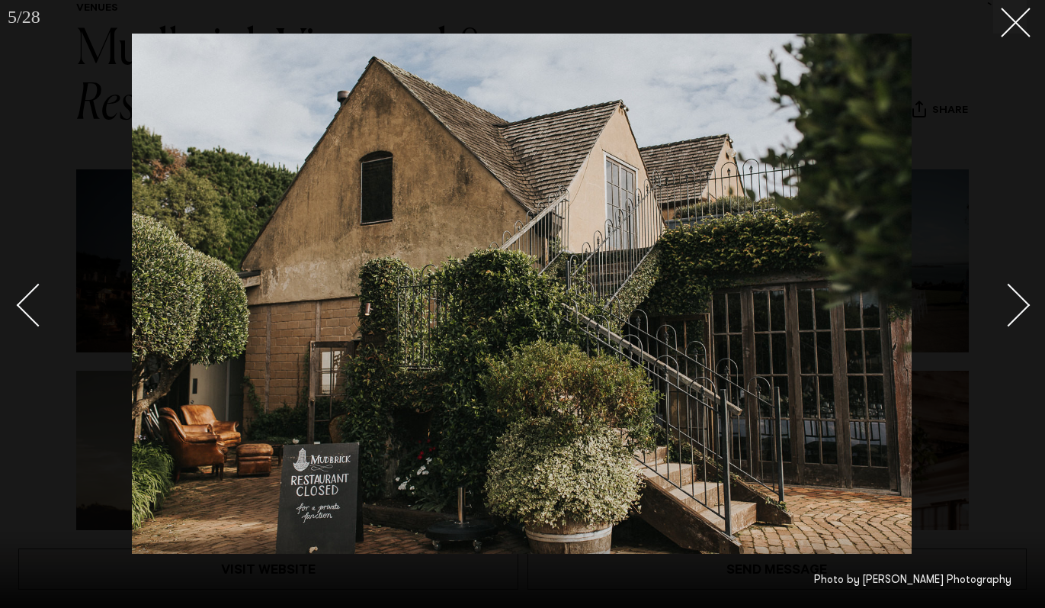
click at [1011, 319] on div "Next slide" at bounding box center [1008, 304] width 43 height 43
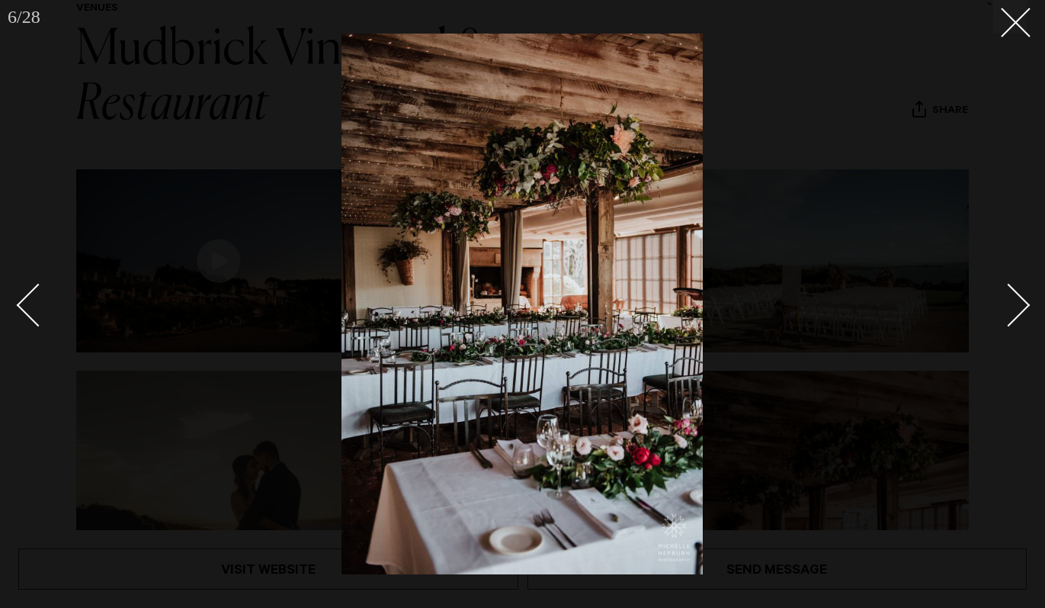
click at [1011, 319] on div "Next slide" at bounding box center [1008, 304] width 43 height 43
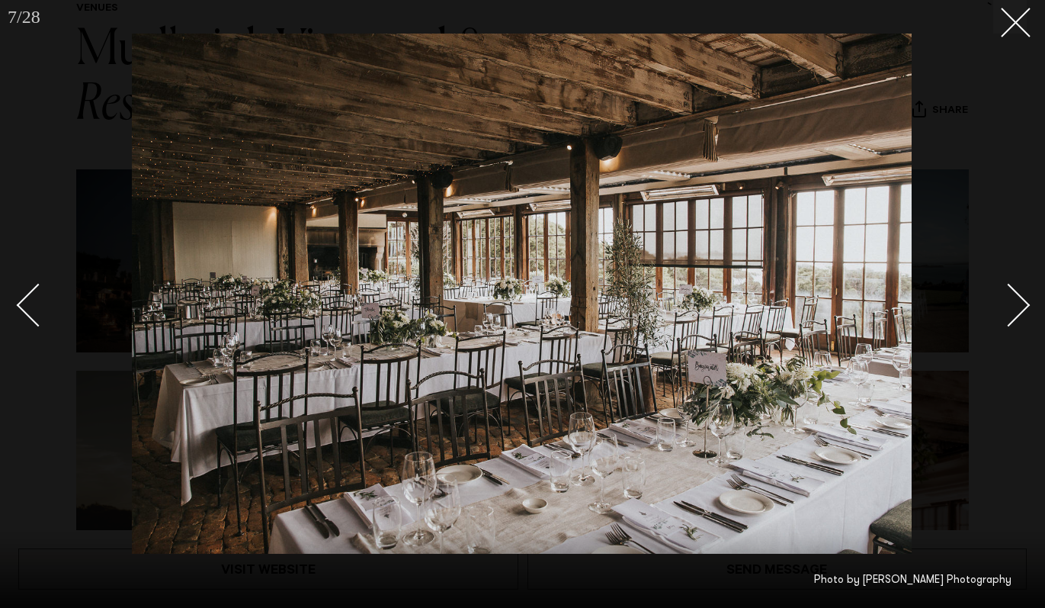
click at [1011, 319] on div "Next slide" at bounding box center [1008, 304] width 43 height 43
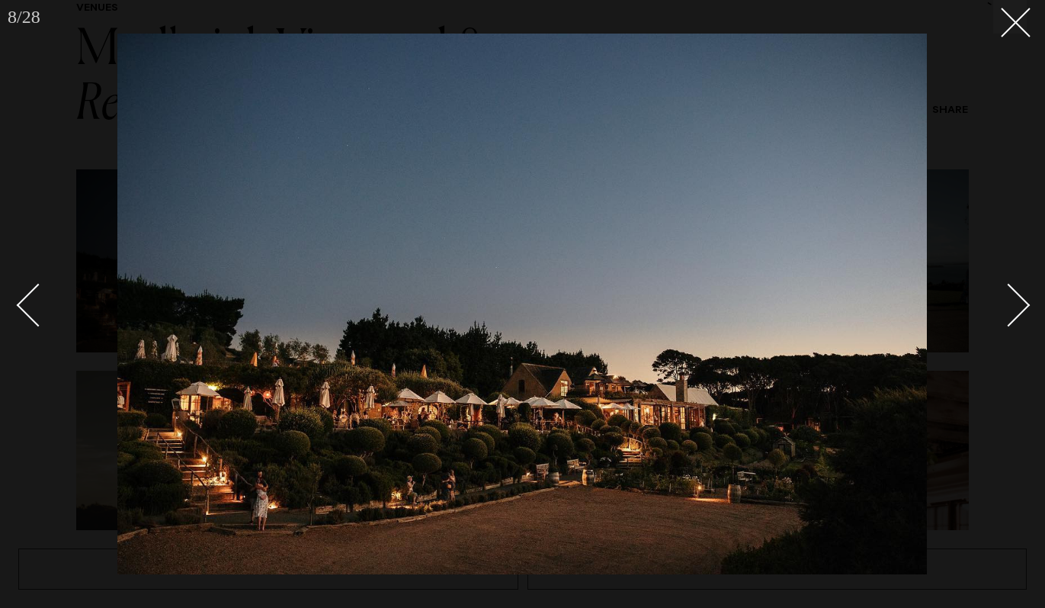
click at [1011, 319] on div "Next slide" at bounding box center [1008, 304] width 43 height 43
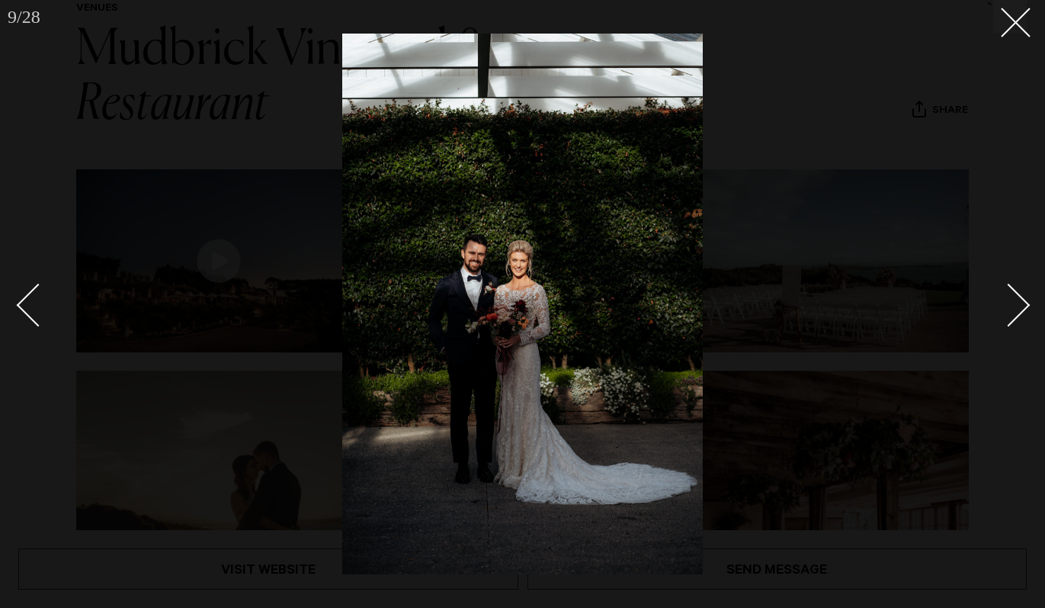
click at [1011, 319] on div "Next slide" at bounding box center [1008, 304] width 43 height 43
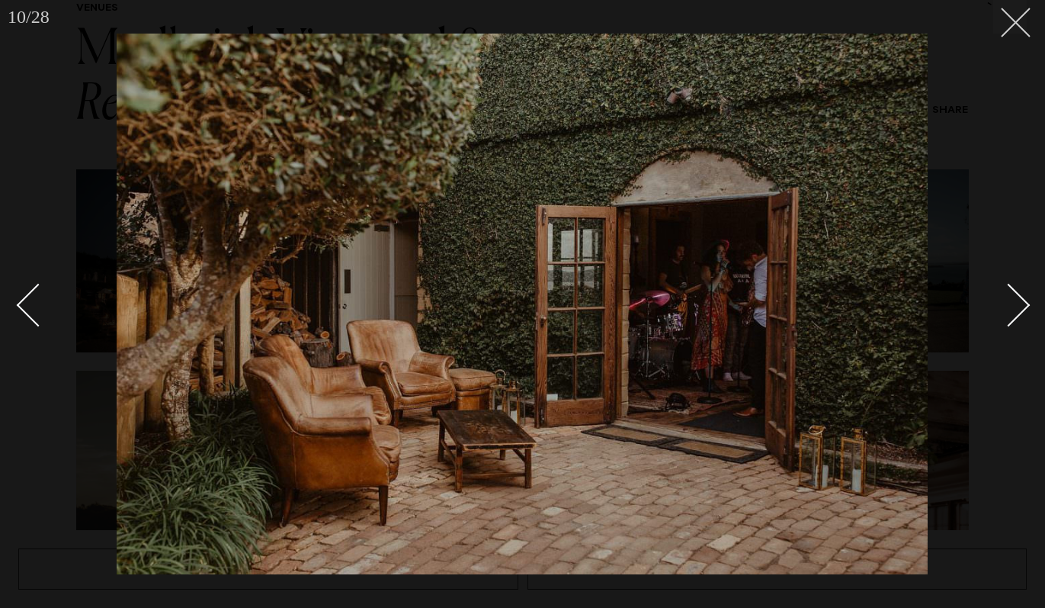
click at [1016, 27] on button at bounding box center [1010, 17] width 34 height 34
